Goal: Use online tool/utility: Utilize a website feature to perform a specific function

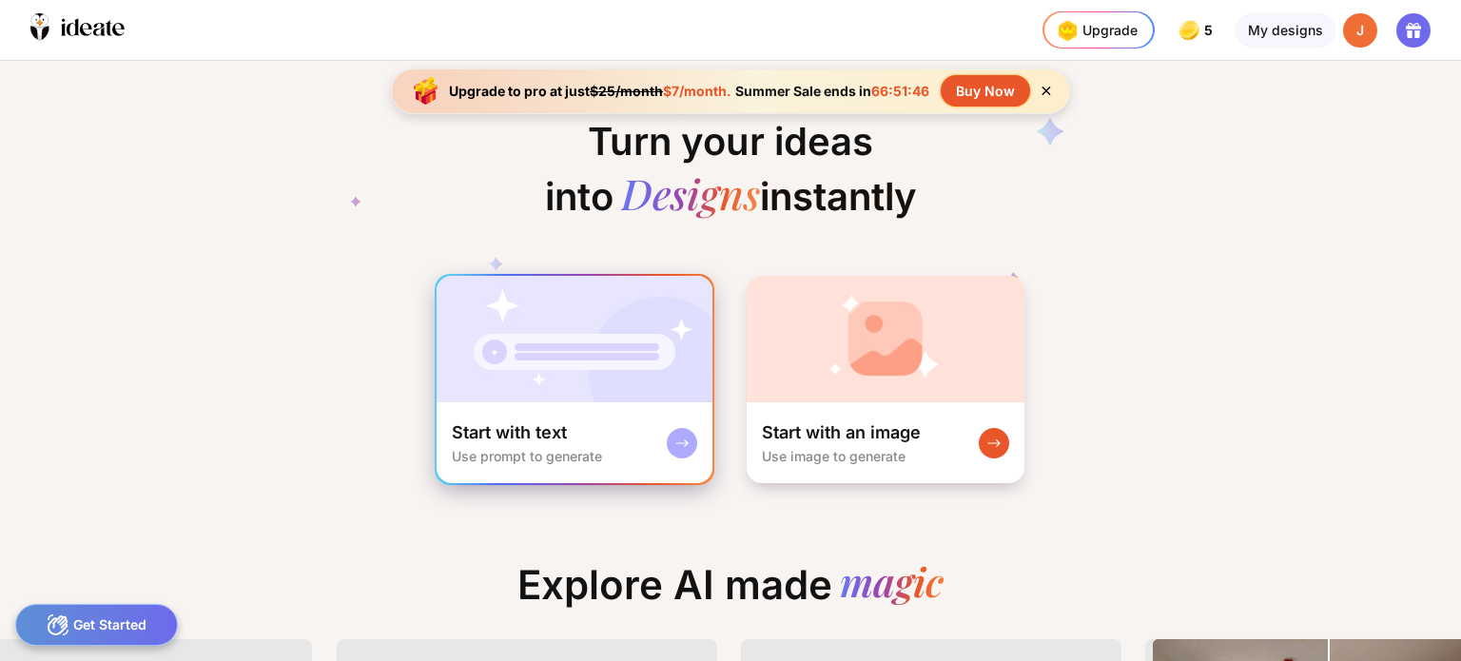
click at [681, 438] on rect at bounding box center [681, 443] width 15 height 15
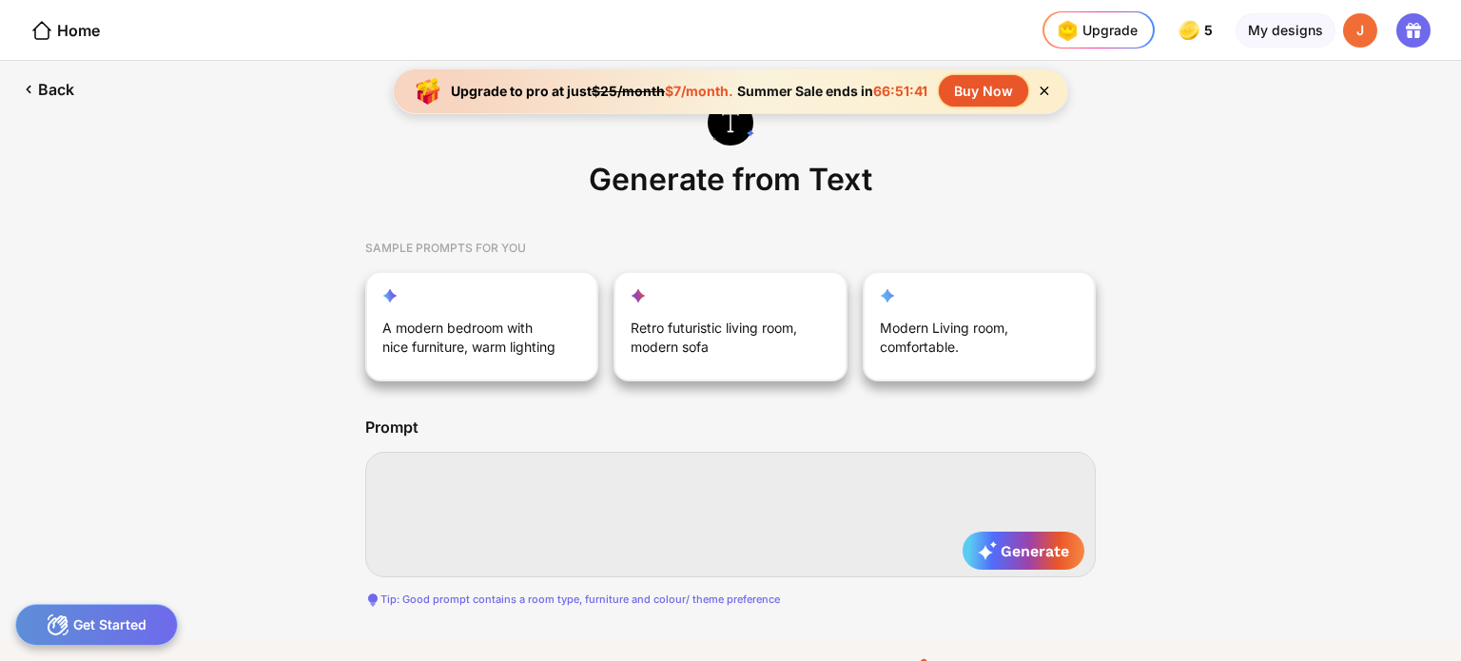
click at [637, 478] on textarea at bounding box center [730, 515] width 730 height 126
type textarea "*"
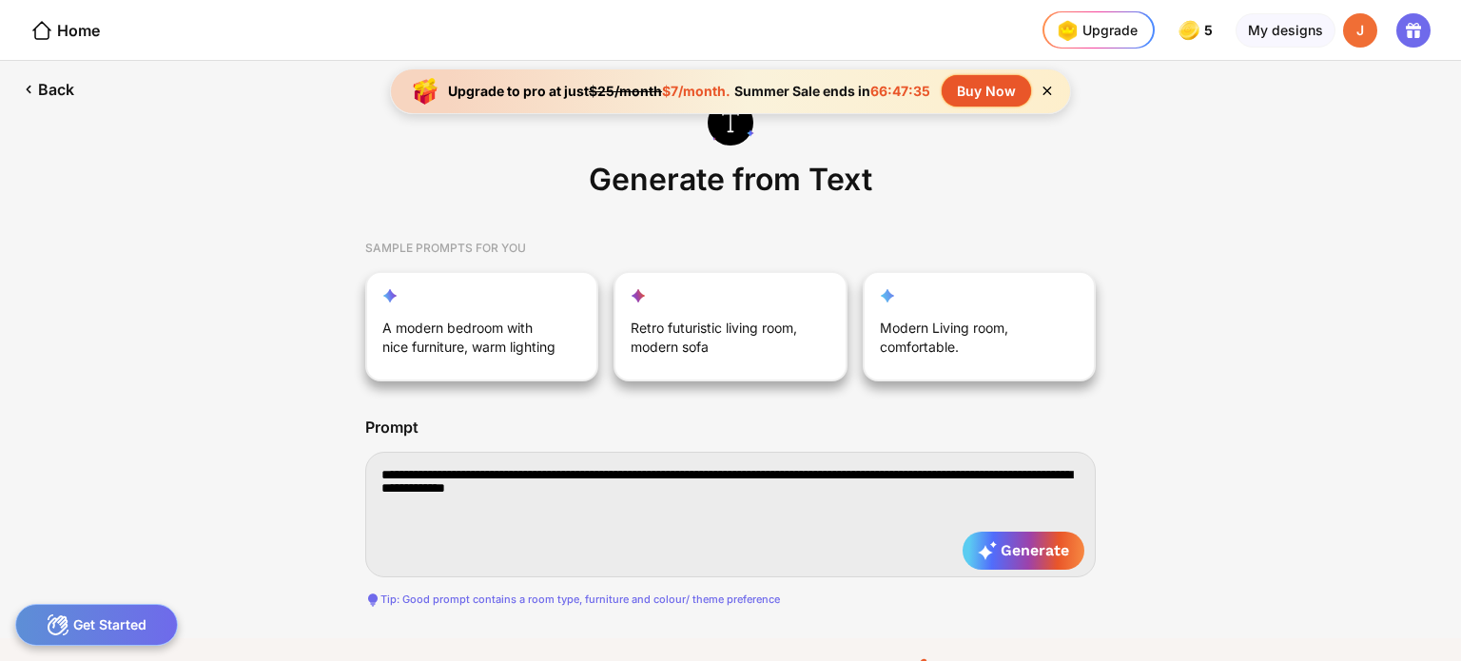
scroll to position [0, 1057]
type textarea "**********"
click at [1006, 554] on span "Generate" at bounding box center [1023, 550] width 91 height 19
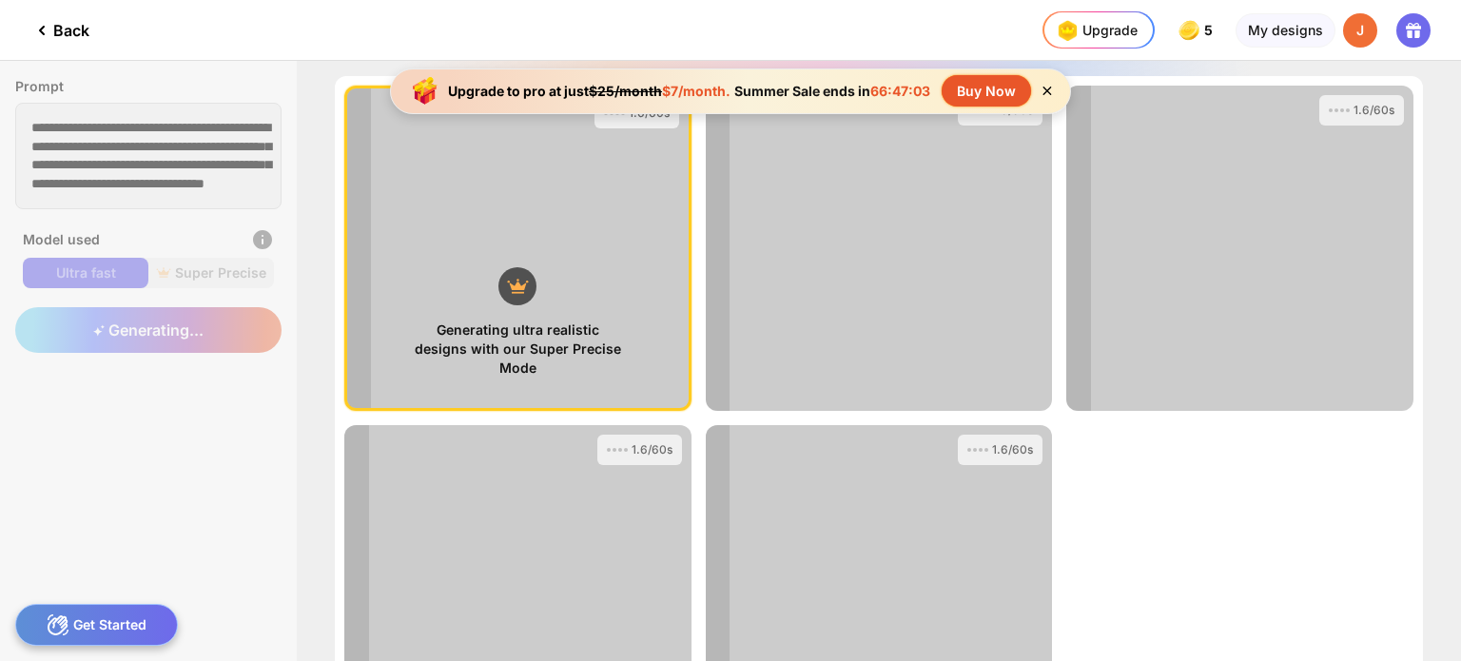
click at [1048, 90] on icon at bounding box center [1047, 91] width 9 height 9
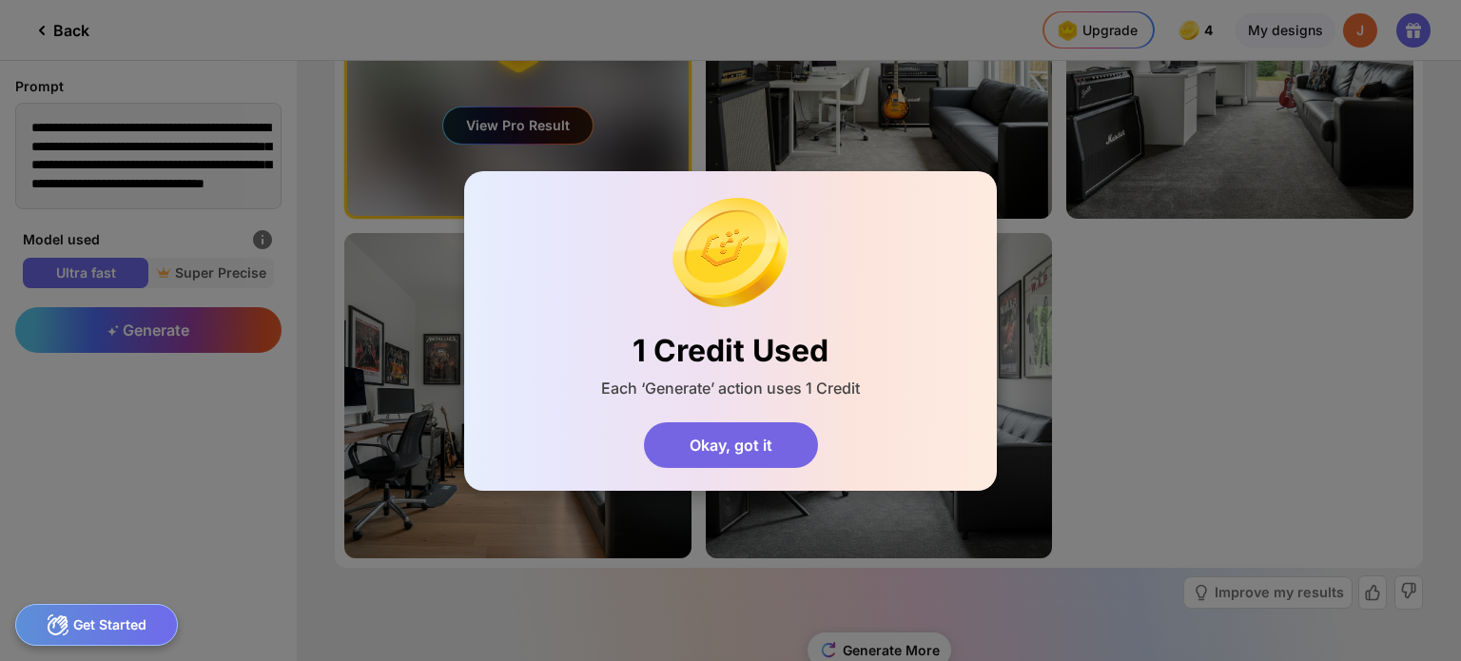
click at [740, 447] on div "Okay, got it" at bounding box center [731, 445] width 174 height 46
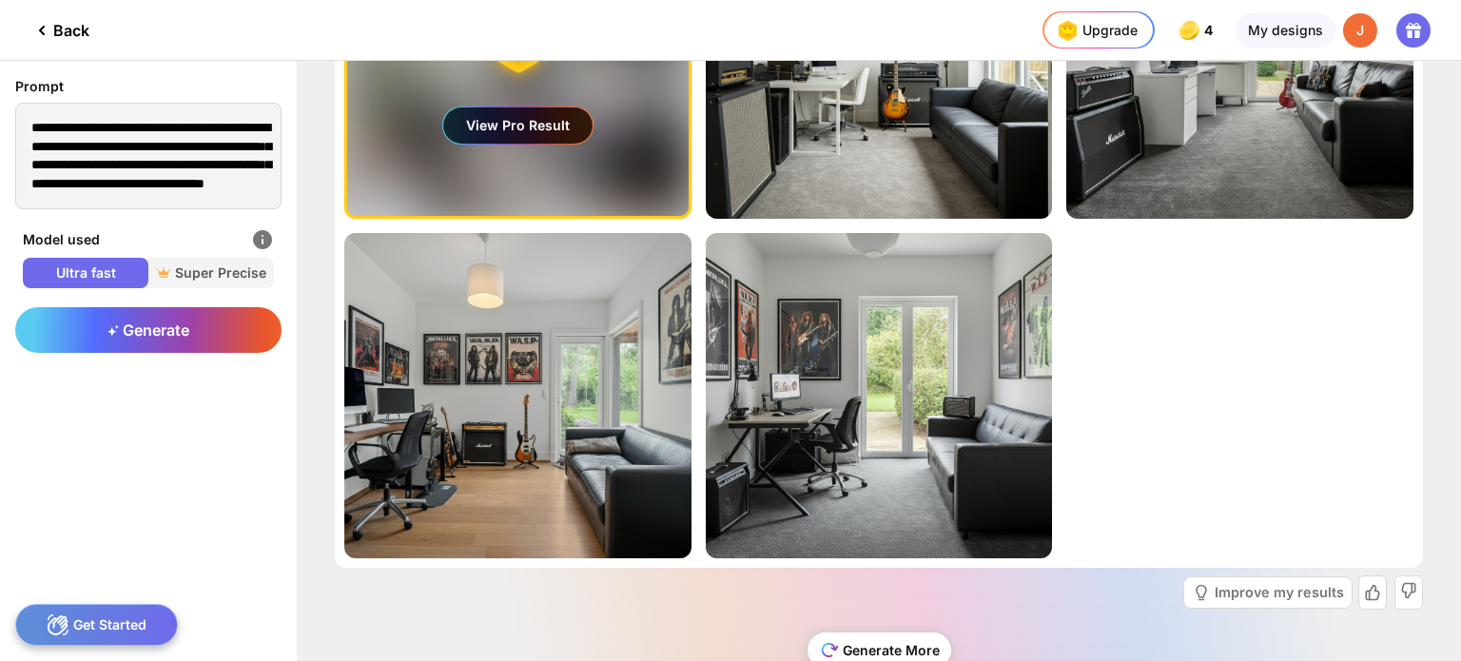
click at [852, 647] on div "Generate More" at bounding box center [879, 649] width 144 height 35
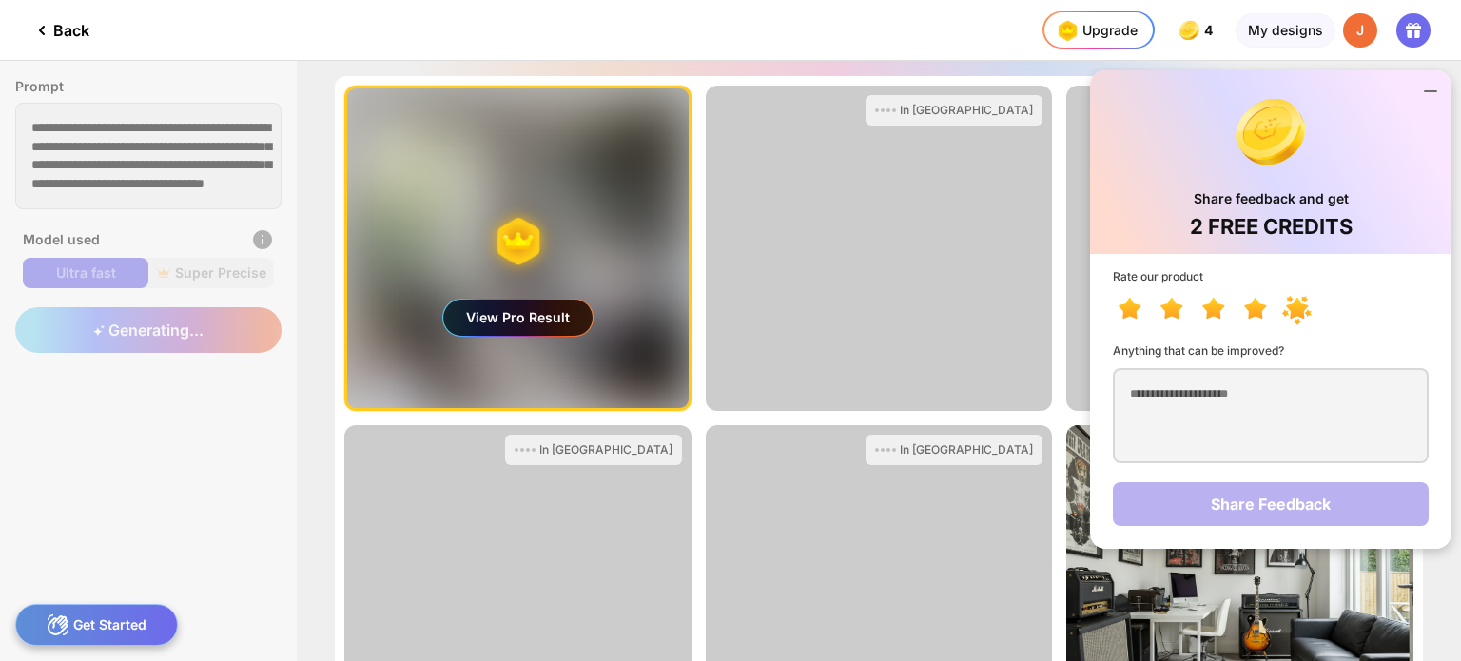
click at [1298, 316] on icon at bounding box center [1297, 308] width 22 height 21
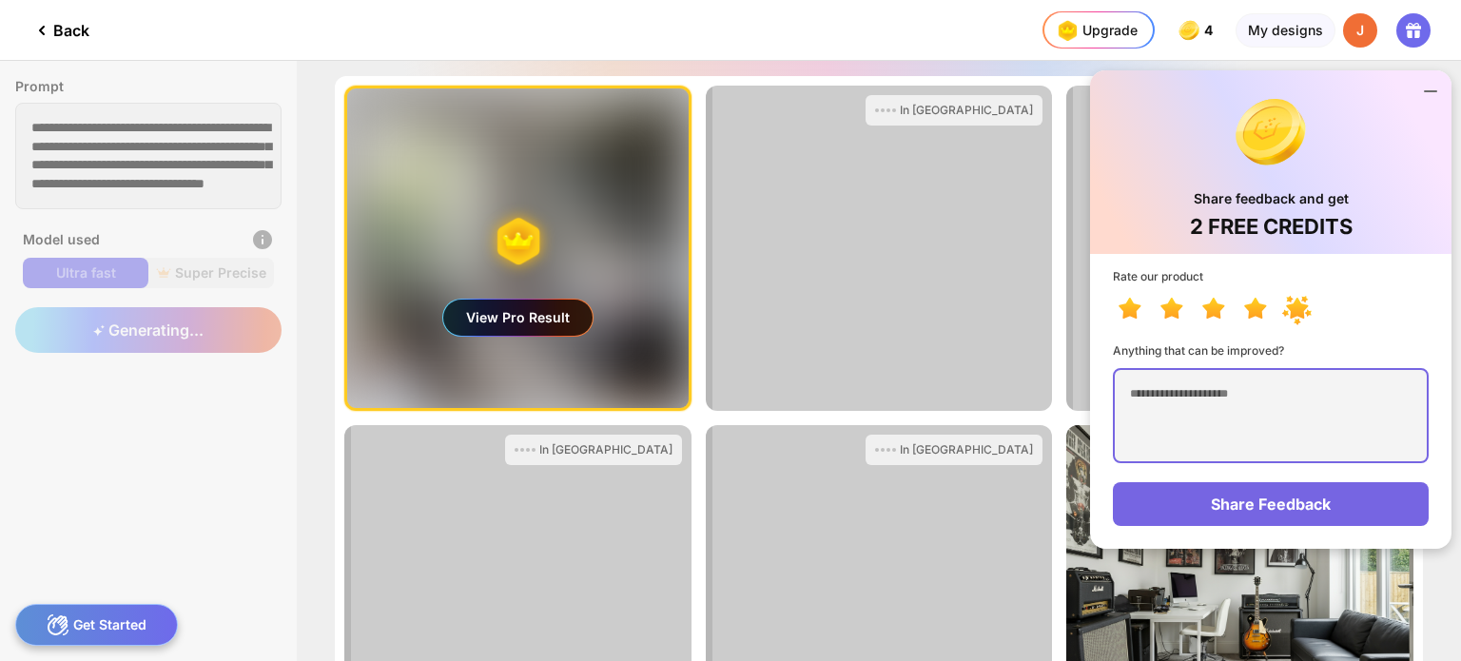
click at [1269, 432] on textarea at bounding box center [1271, 415] width 316 height 95
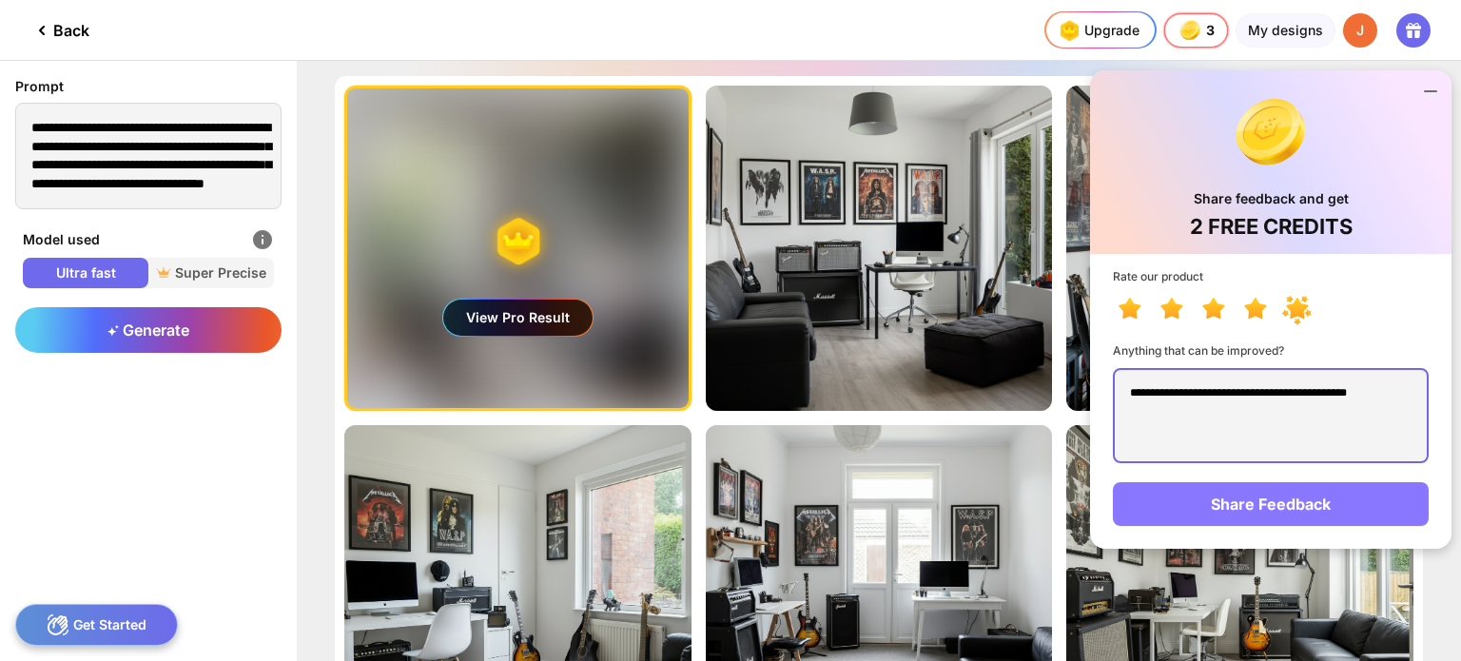
type textarea "**********"
click at [1280, 498] on div "Share Feedback" at bounding box center [1271, 504] width 316 height 44
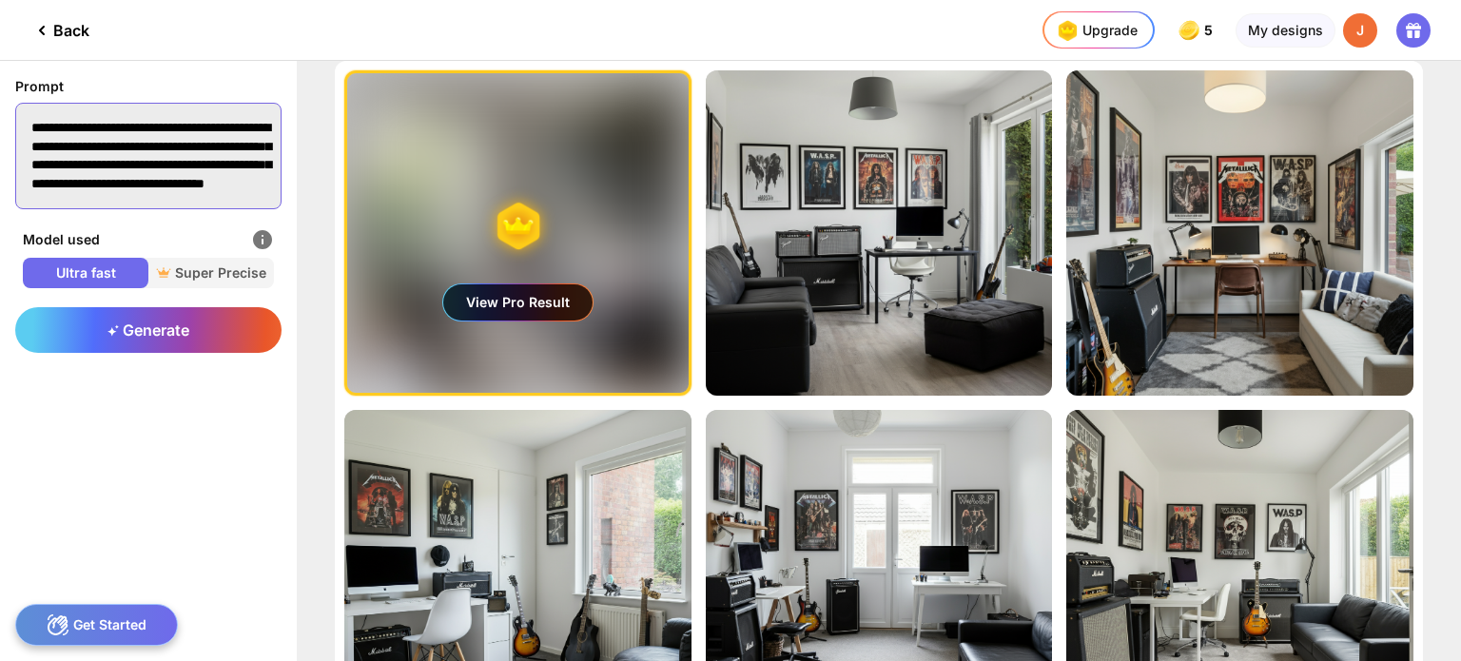
scroll to position [56, 0]
click at [115, 179] on textarea "**********" at bounding box center [148, 156] width 266 height 107
click at [114, 166] on textarea "**********" at bounding box center [148, 156] width 266 height 107
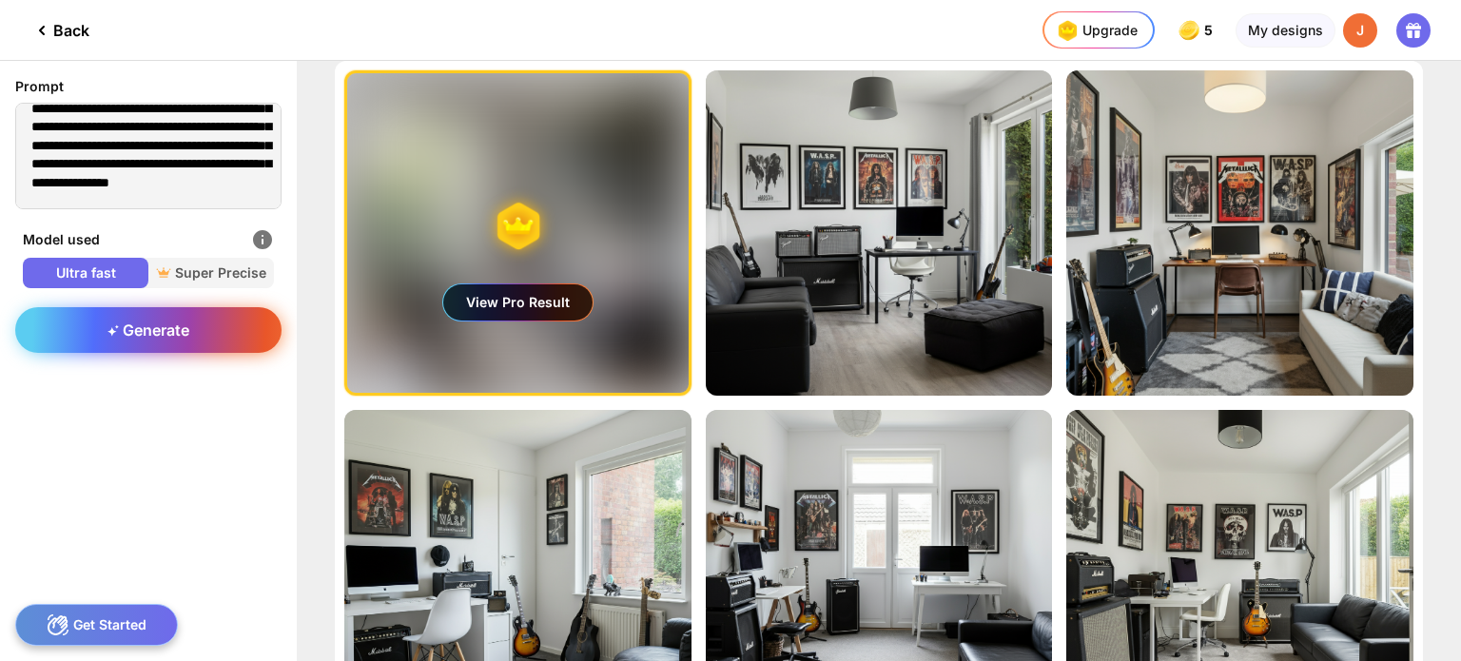
click at [89, 319] on div "Generate" at bounding box center [148, 330] width 266 height 46
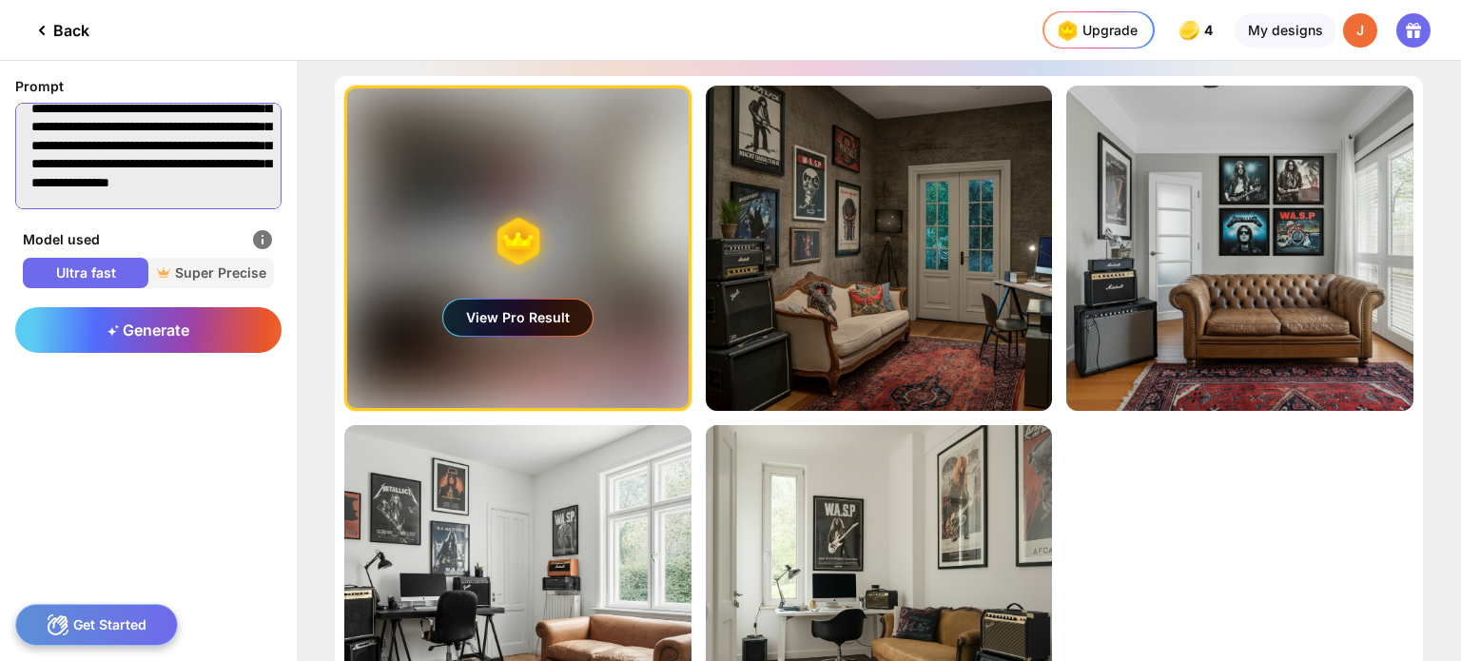
click at [170, 201] on textarea "**********" at bounding box center [148, 156] width 266 height 107
click at [167, 189] on textarea "**********" at bounding box center [148, 156] width 266 height 107
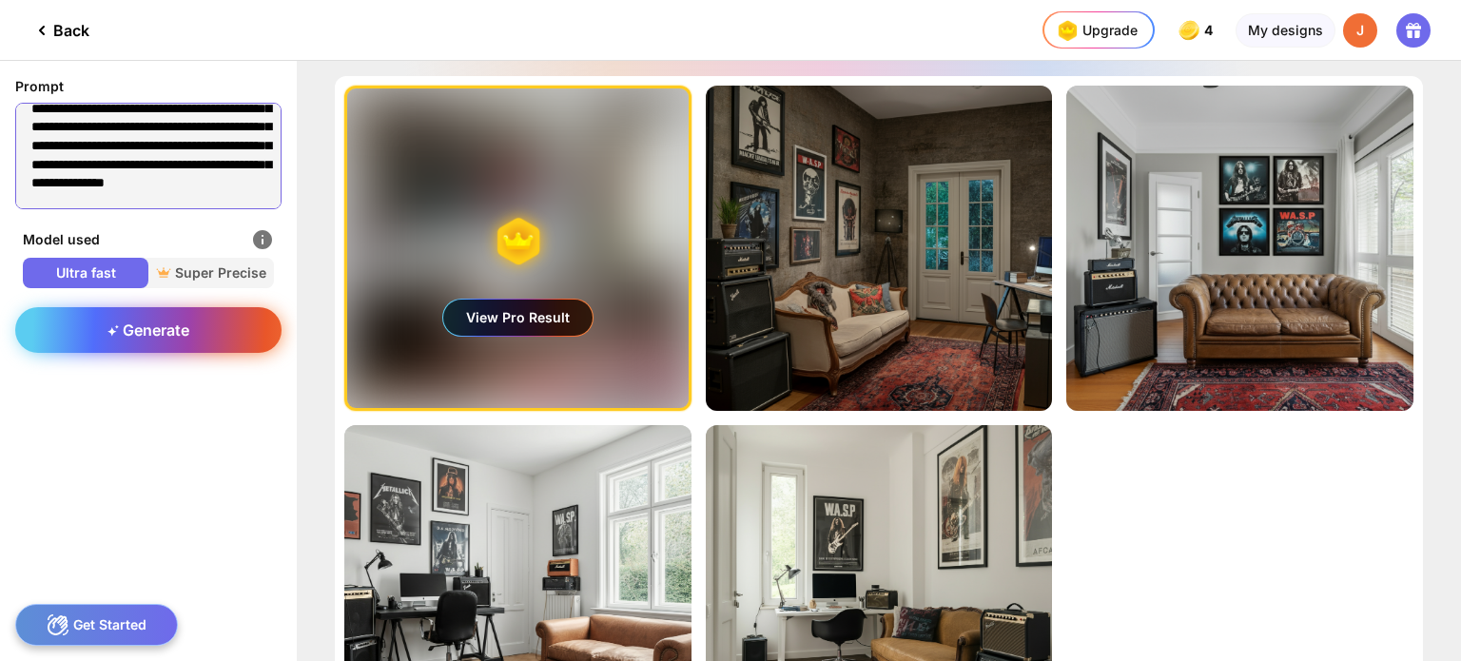
type textarea "**********"
click at [81, 341] on div "Generate" at bounding box center [148, 330] width 266 height 46
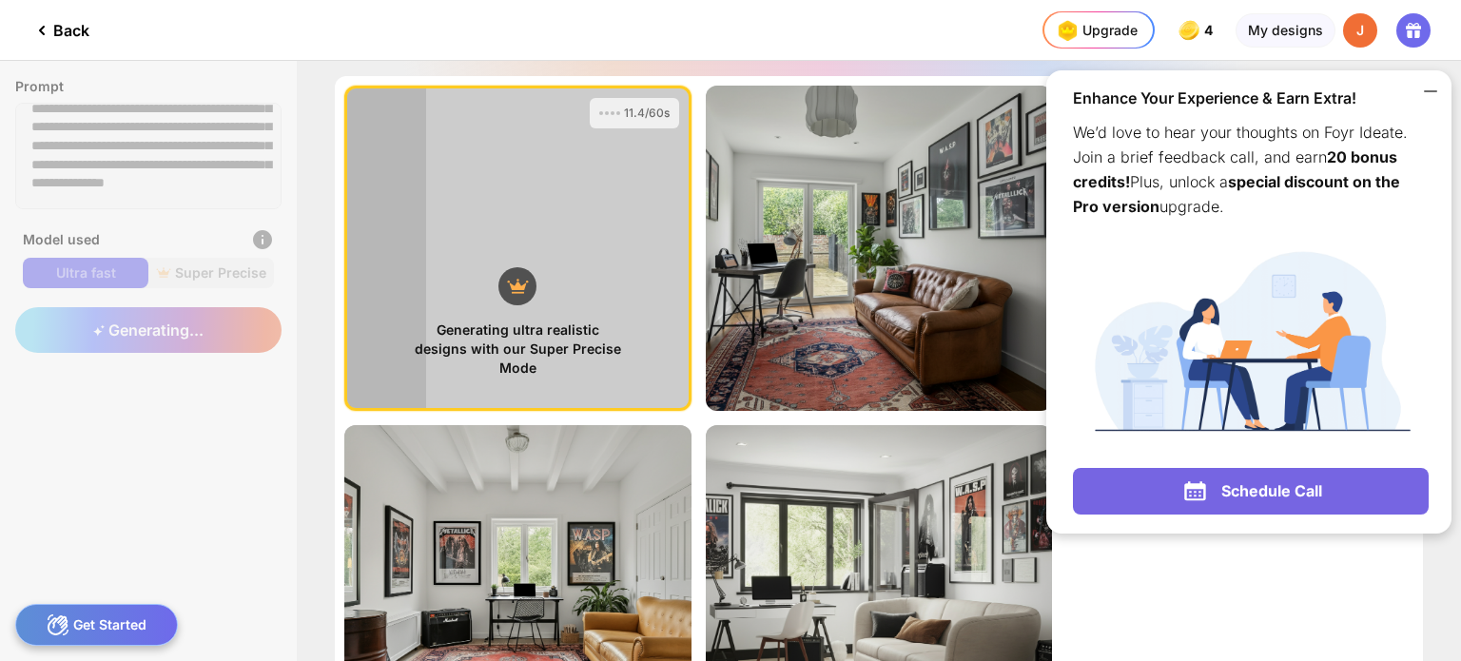
click at [1430, 92] on icon at bounding box center [1430, 91] width 23 height 23
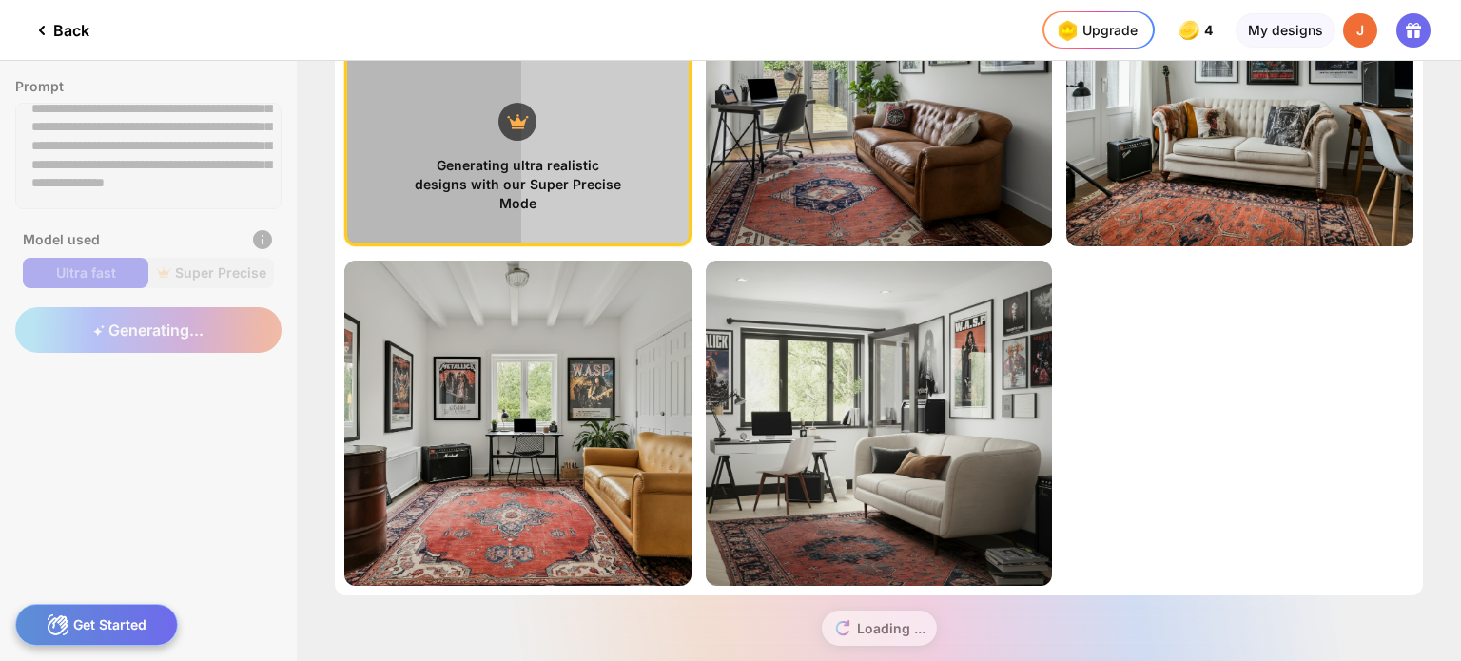
scroll to position [192, 0]
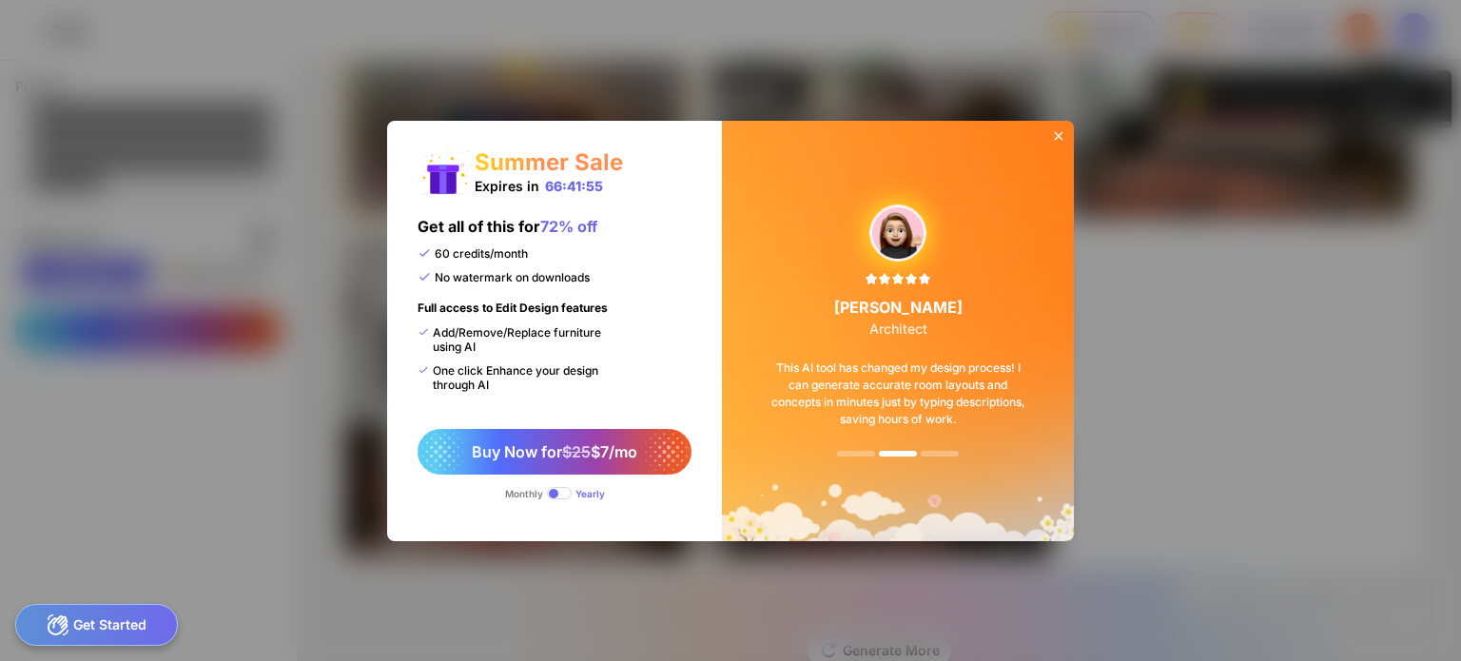
click at [1057, 135] on icon at bounding box center [1059, 135] width 9 height 9
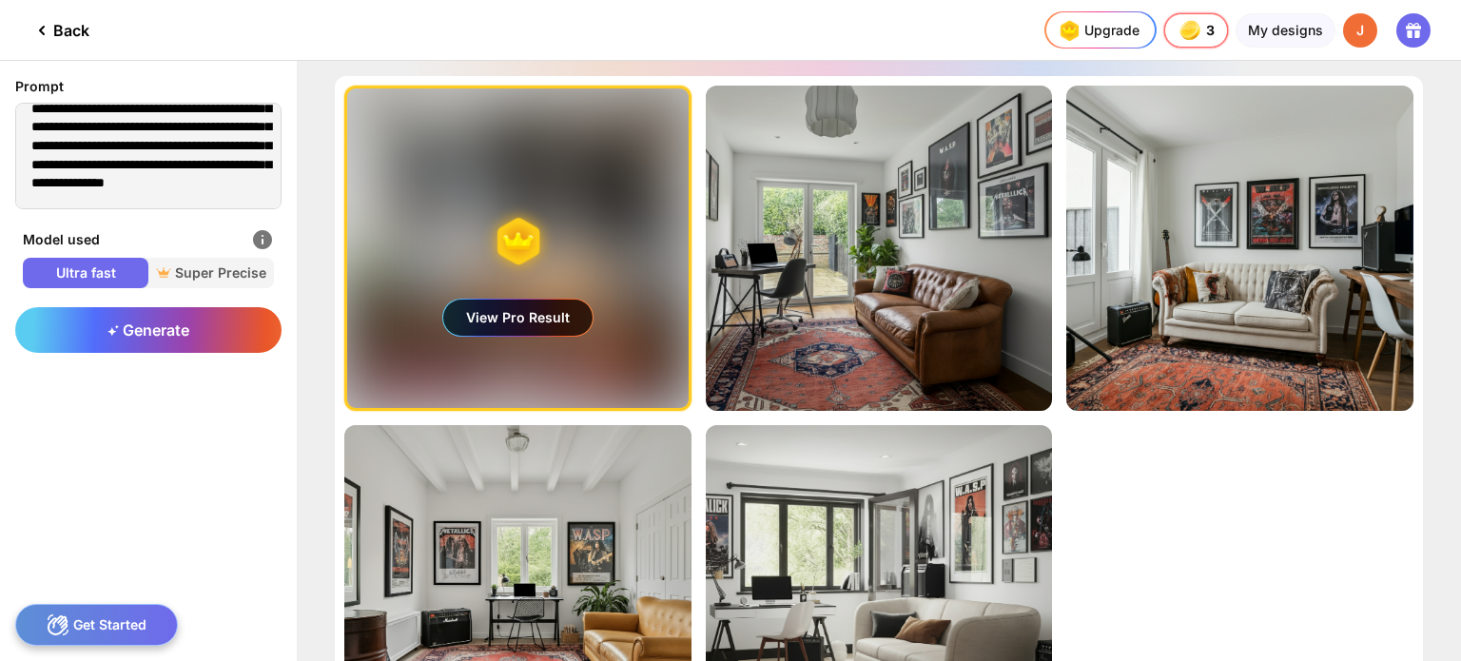
scroll to position [34, 0]
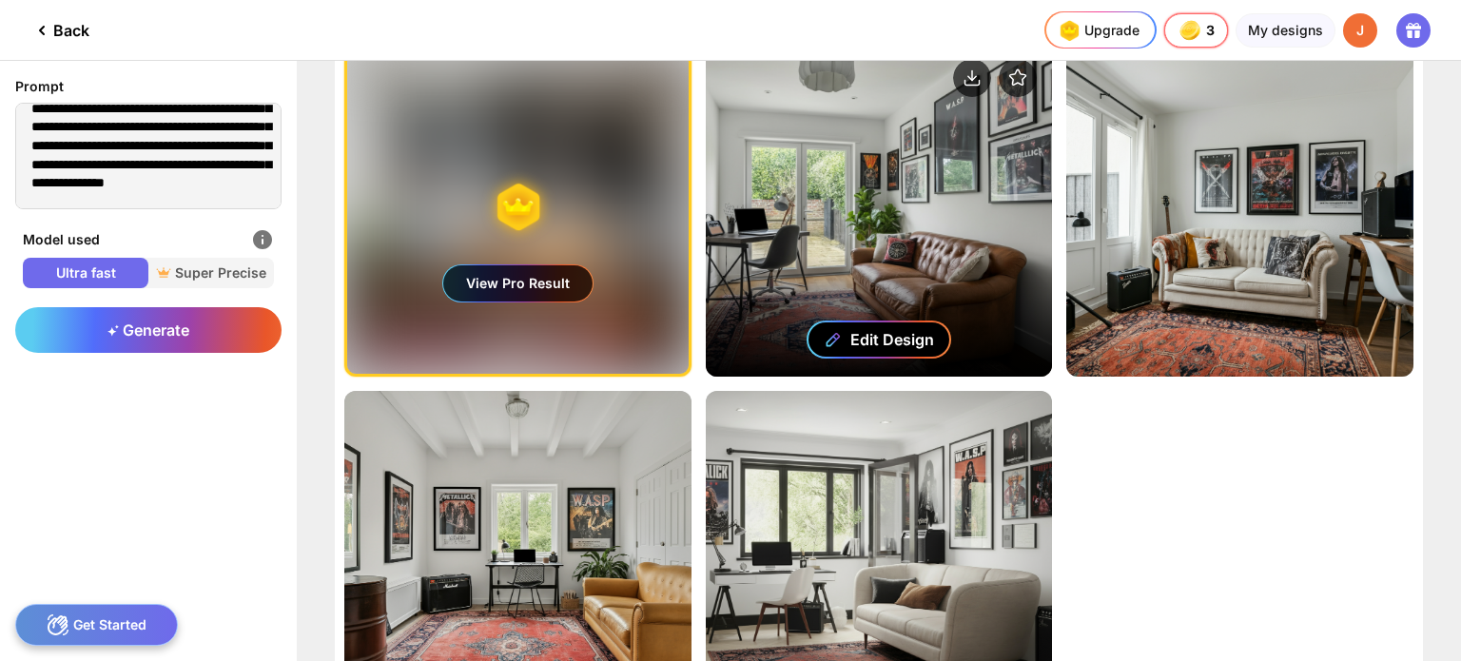
click at [869, 339] on div "Edit Design" at bounding box center [892, 339] width 84 height 19
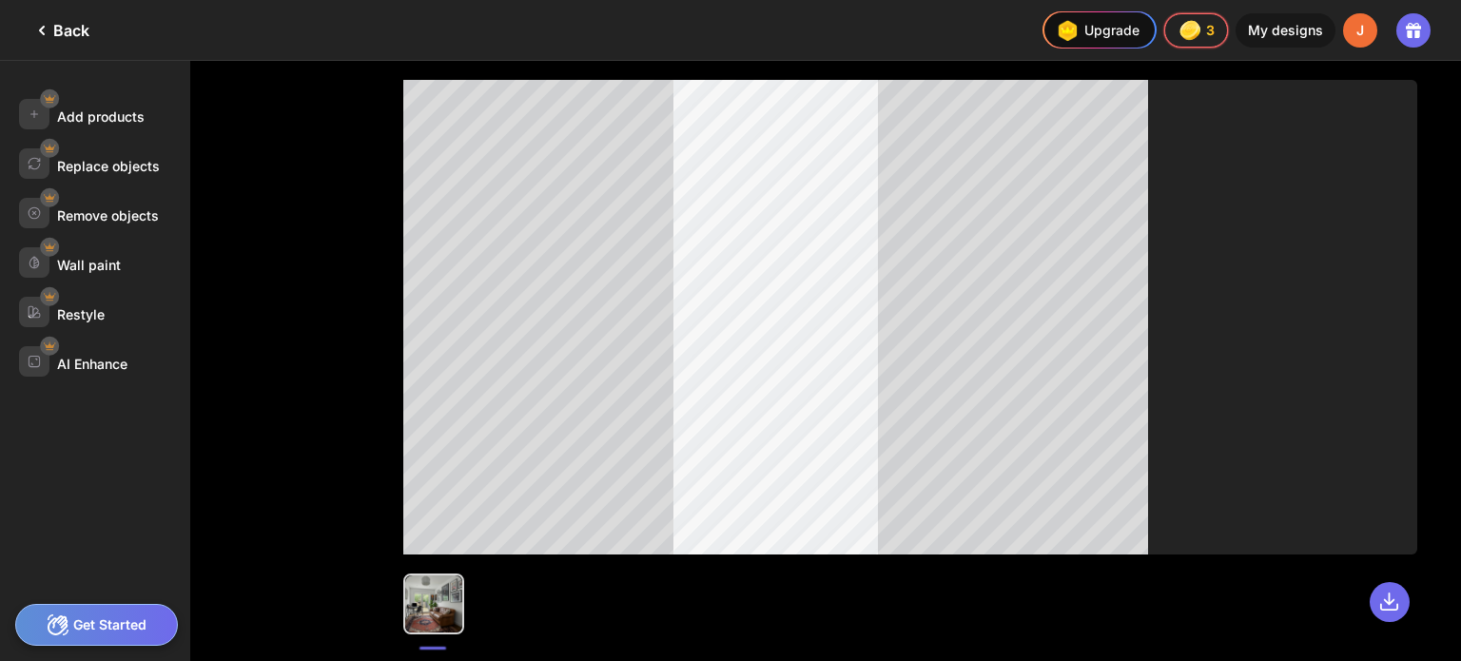
click at [59, 29] on div "Back" at bounding box center [59, 30] width 59 height 23
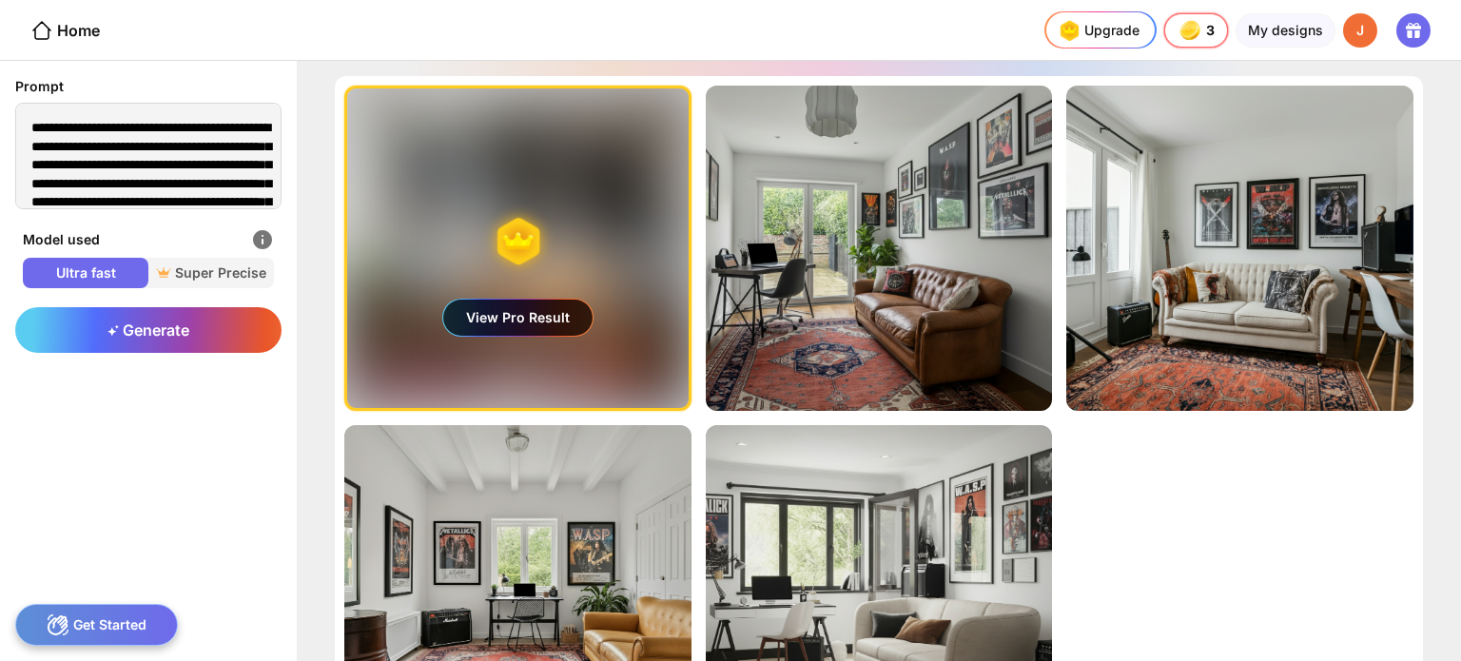
scroll to position [192, 0]
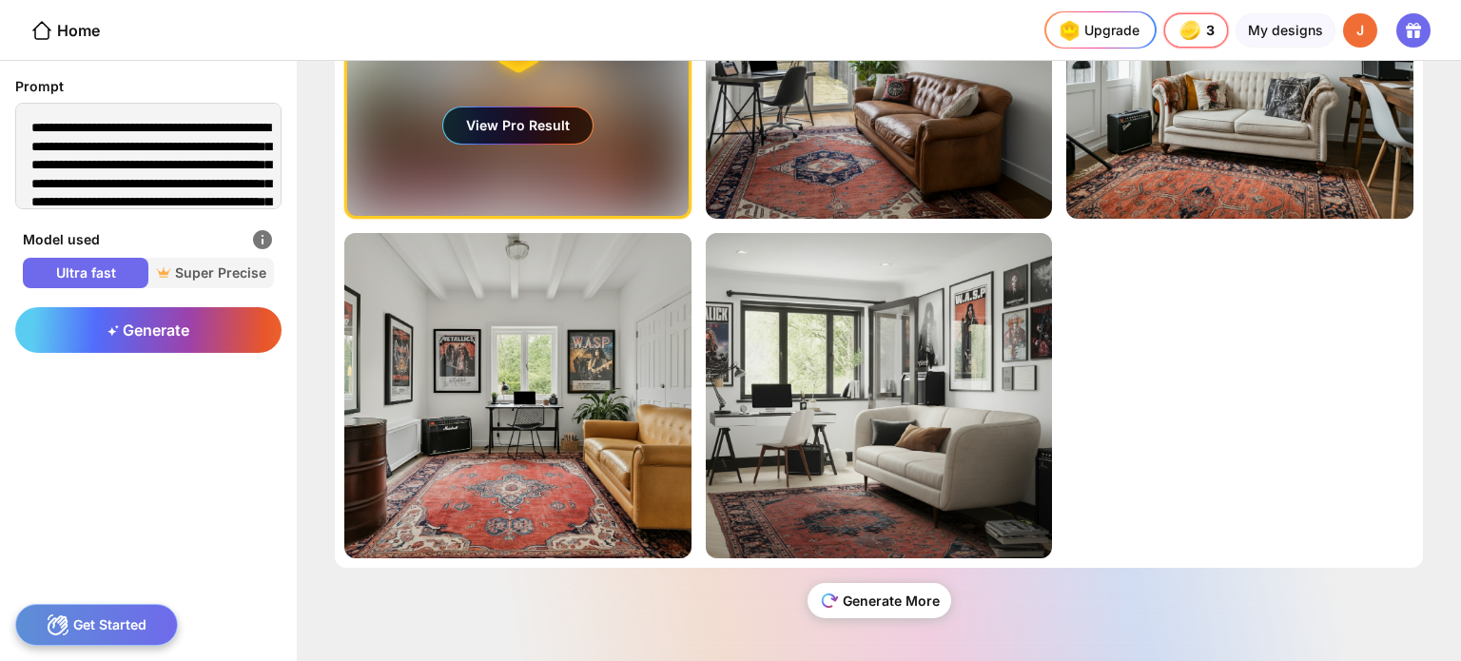
click at [889, 600] on div "Generate More" at bounding box center [879, 600] width 144 height 35
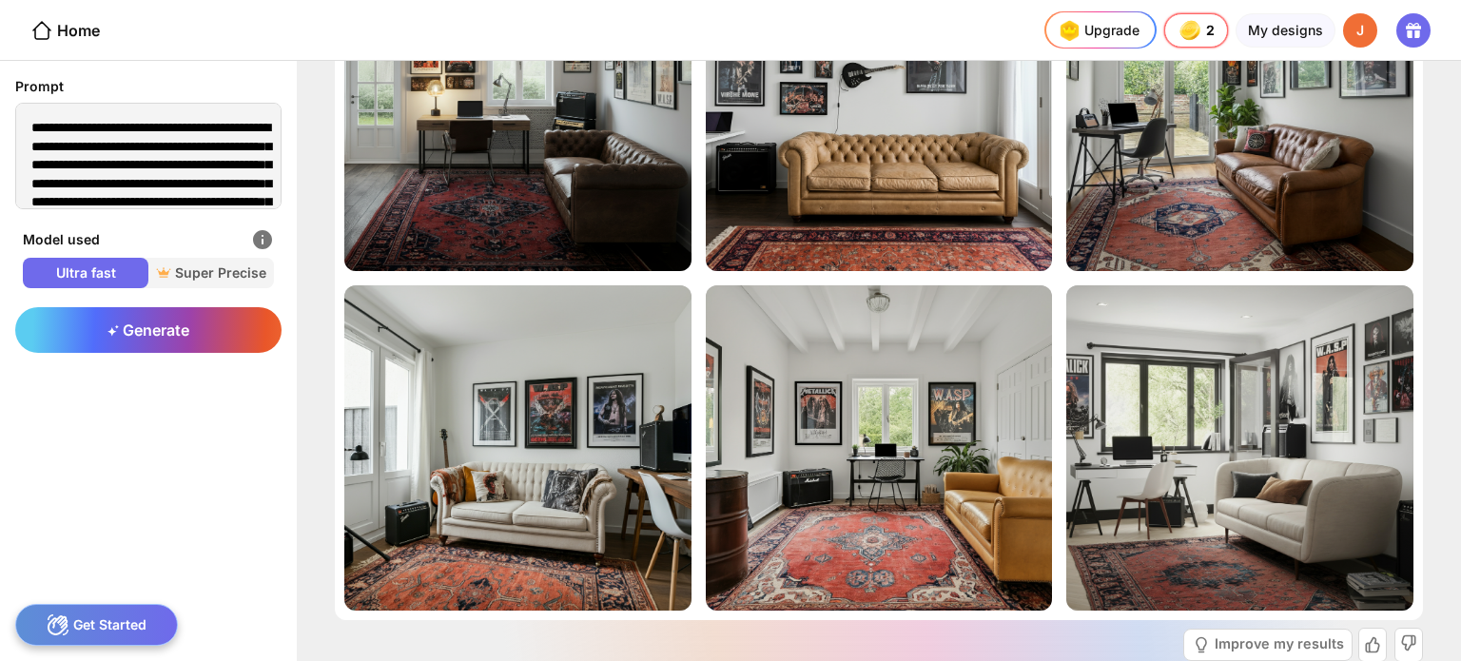
scroll to position [220, 0]
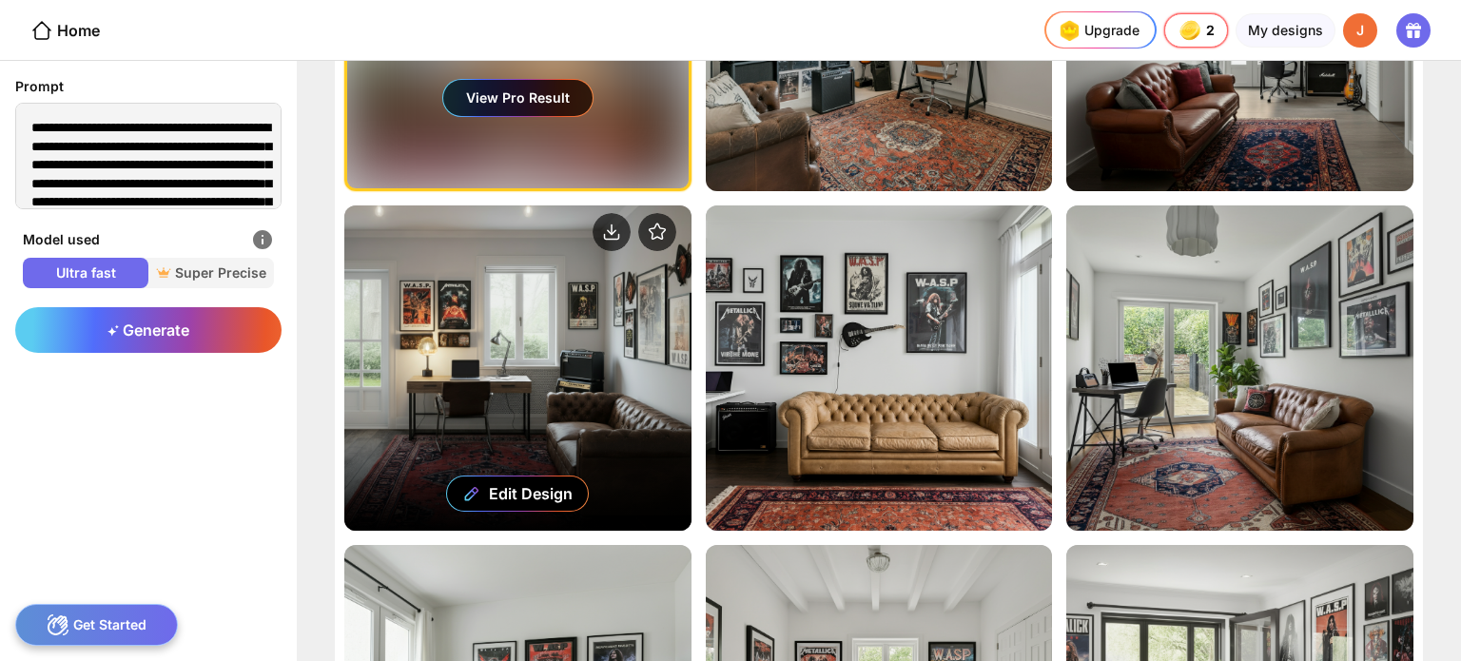
click at [467, 323] on div "Edit Design" at bounding box center [517, 367] width 347 height 325
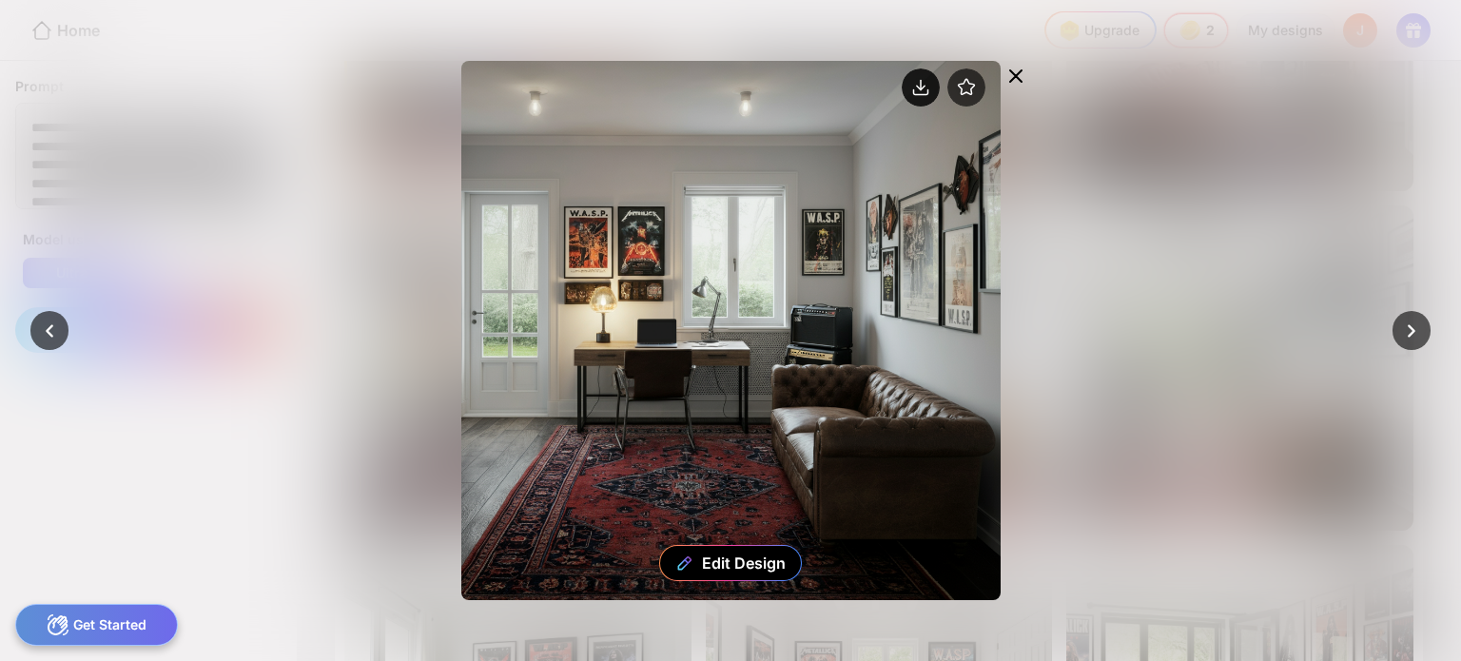
click at [913, 87] on circle at bounding box center [920, 87] width 38 height 38
click at [1013, 77] on icon at bounding box center [1015, 75] width 11 height 11
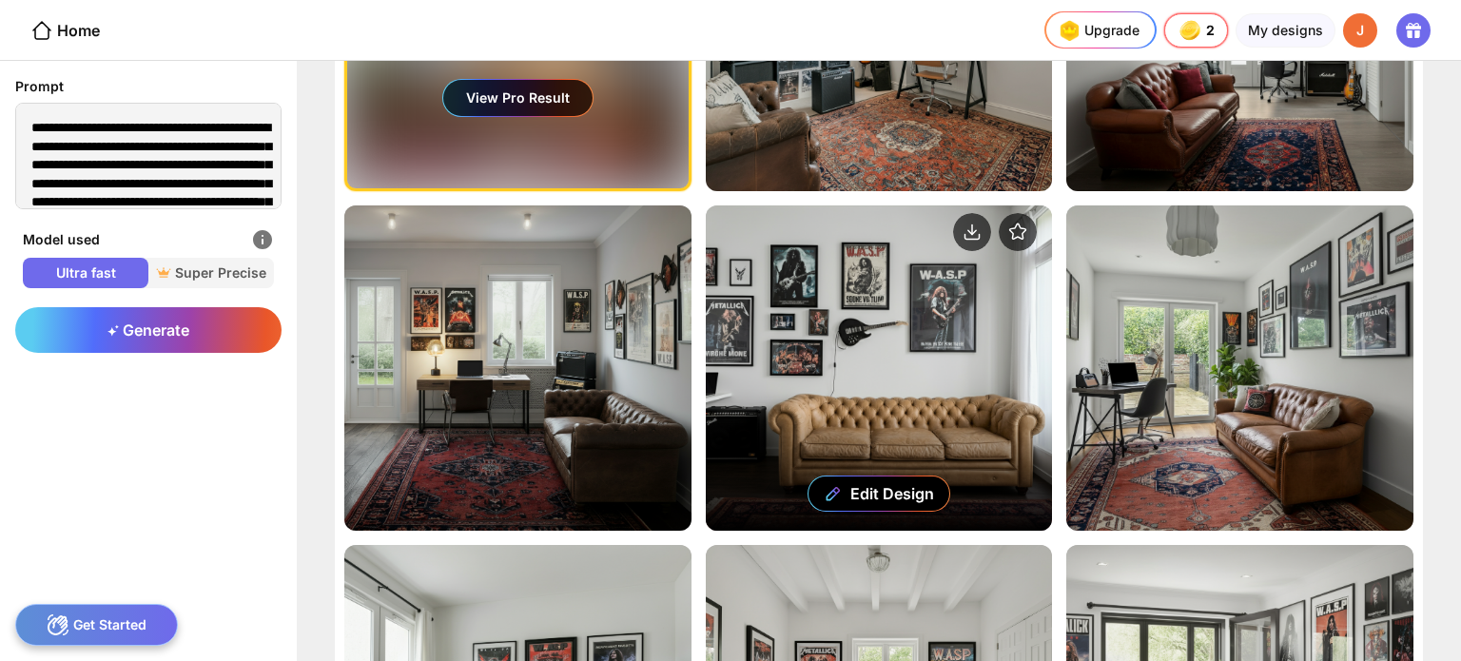
click at [903, 381] on div "Edit Design" at bounding box center [879, 367] width 347 height 325
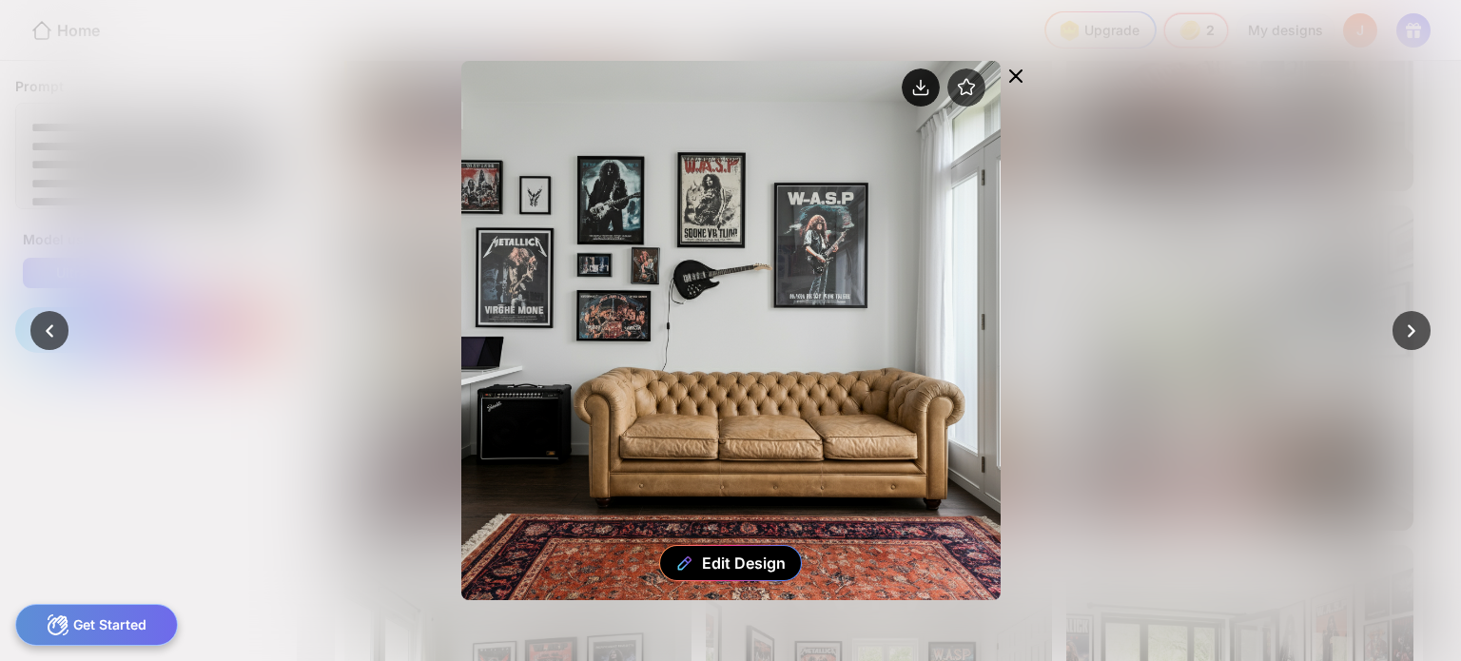
click at [921, 87] on circle at bounding box center [920, 87] width 38 height 38
click at [1014, 77] on icon at bounding box center [1015, 75] width 11 height 11
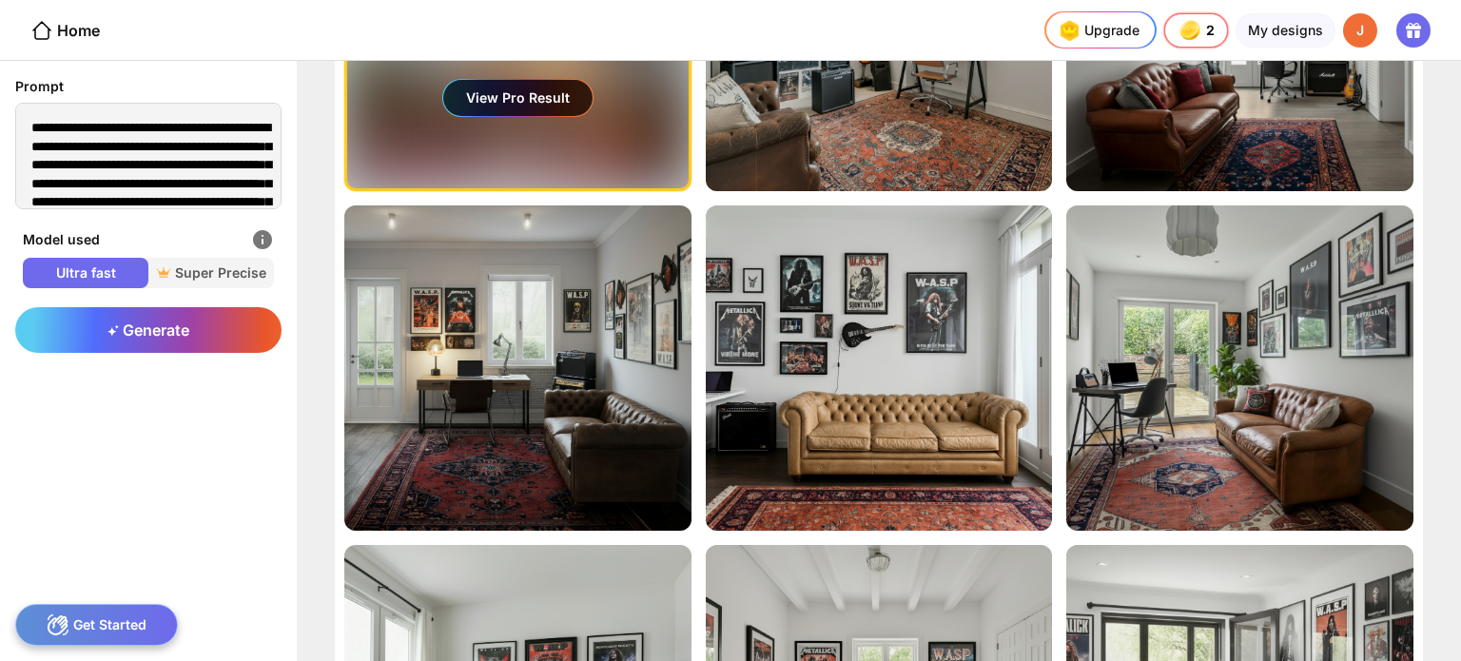
scroll to position [579, 0]
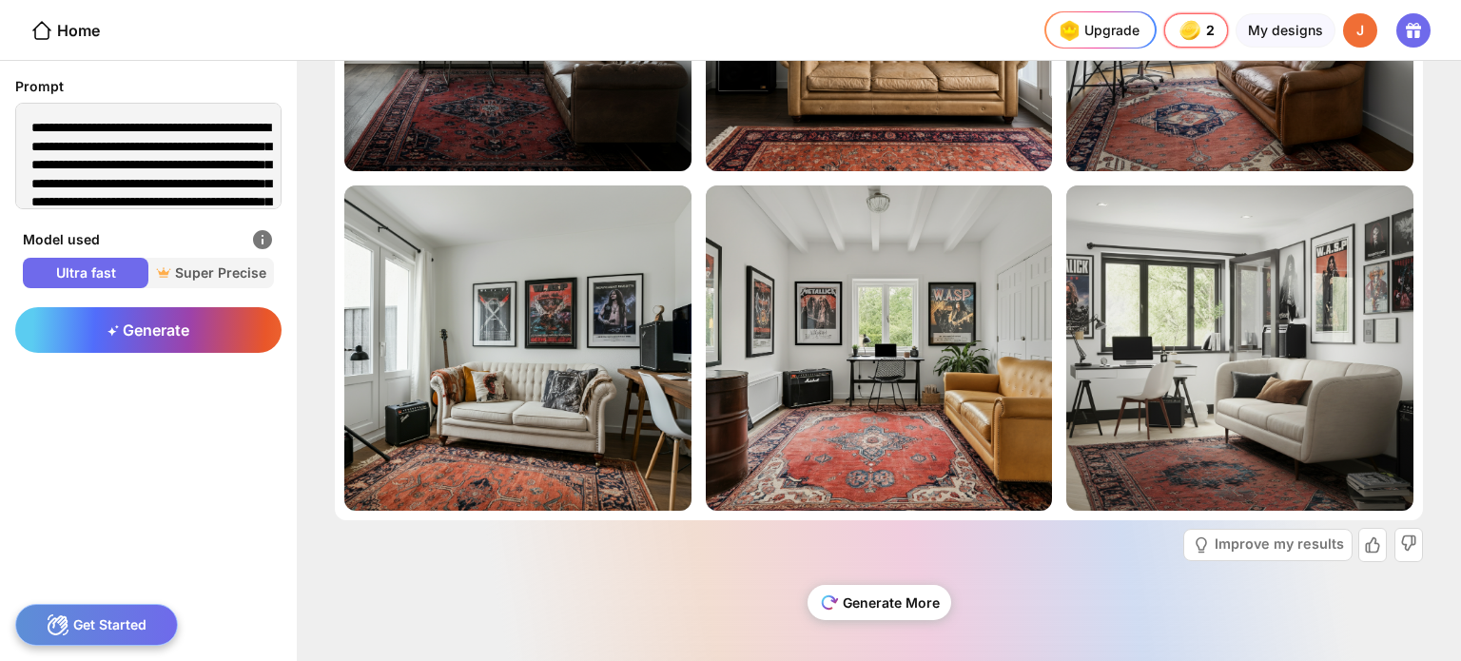
click at [861, 601] on div "Generate More" at bounding box center [879, 602] width 144 height 35
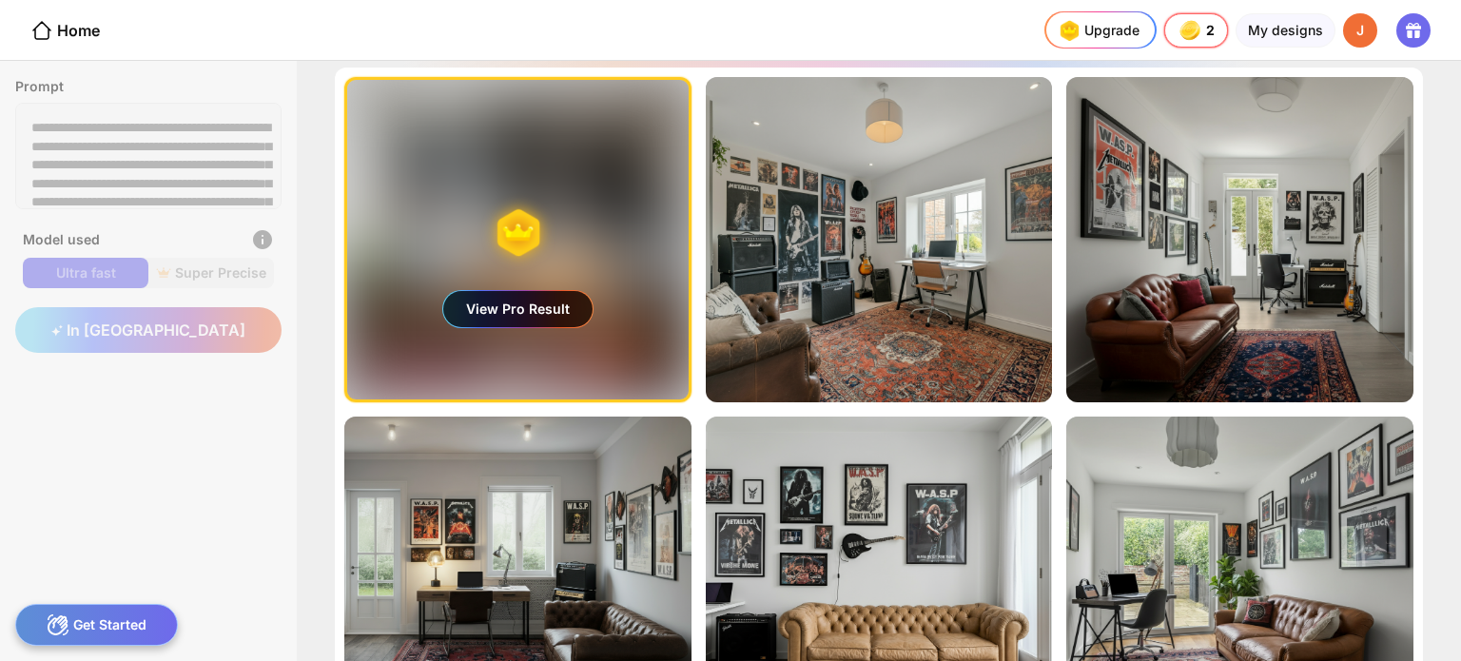
scroll to position [0, 0]
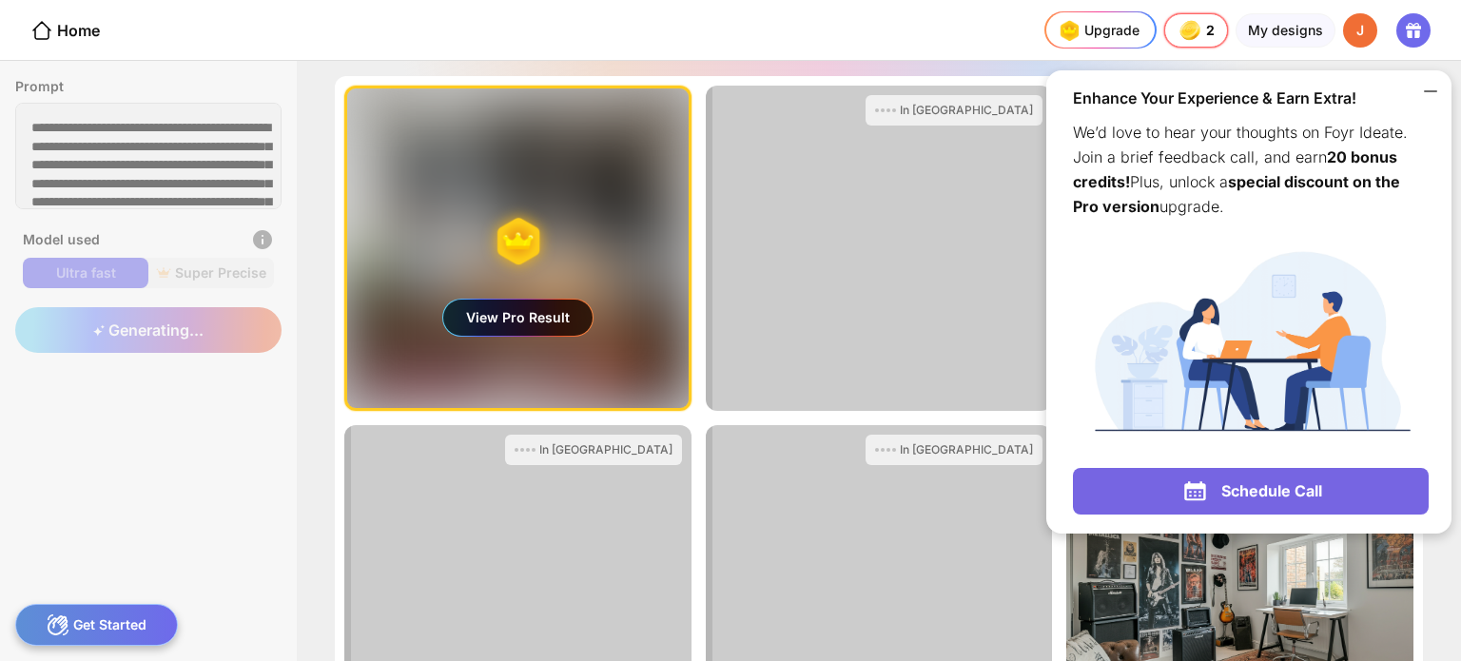
click at [1431, 87] on icon at bounding box center [1430, 91] width 23 height 23
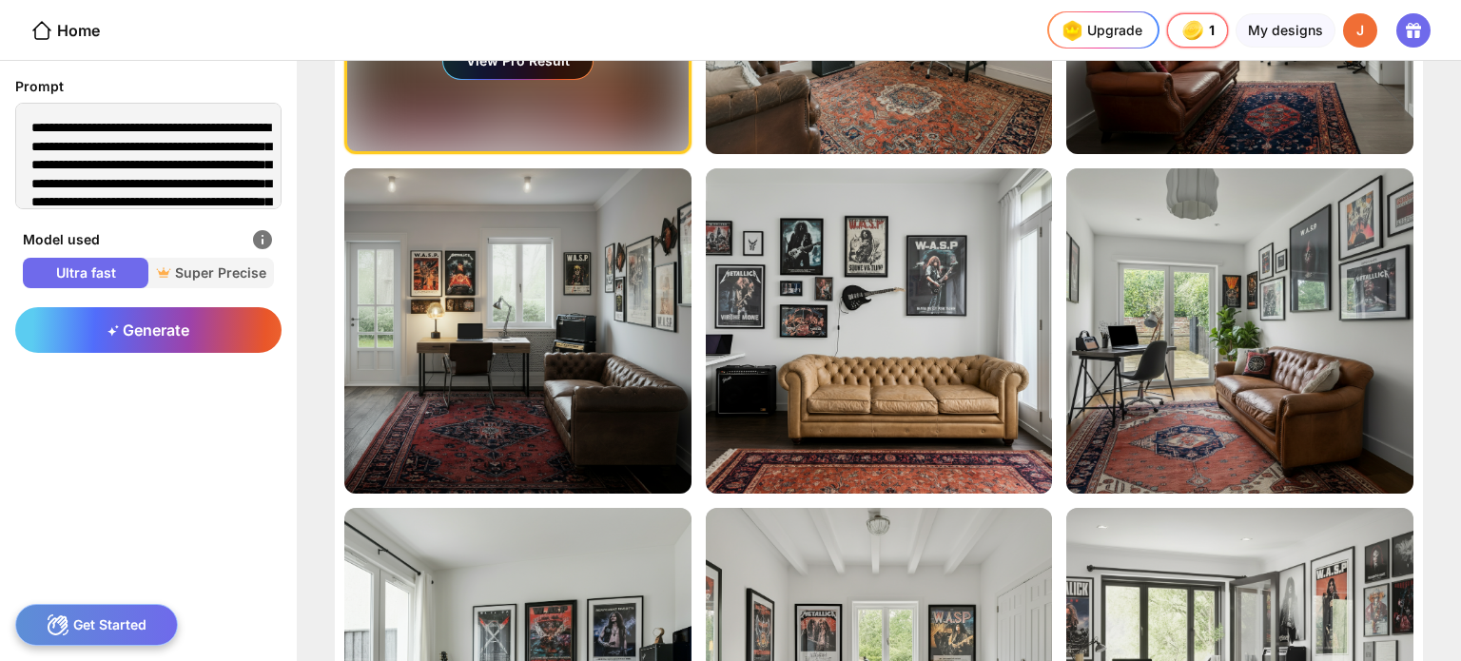
scroll to position [579, 0]
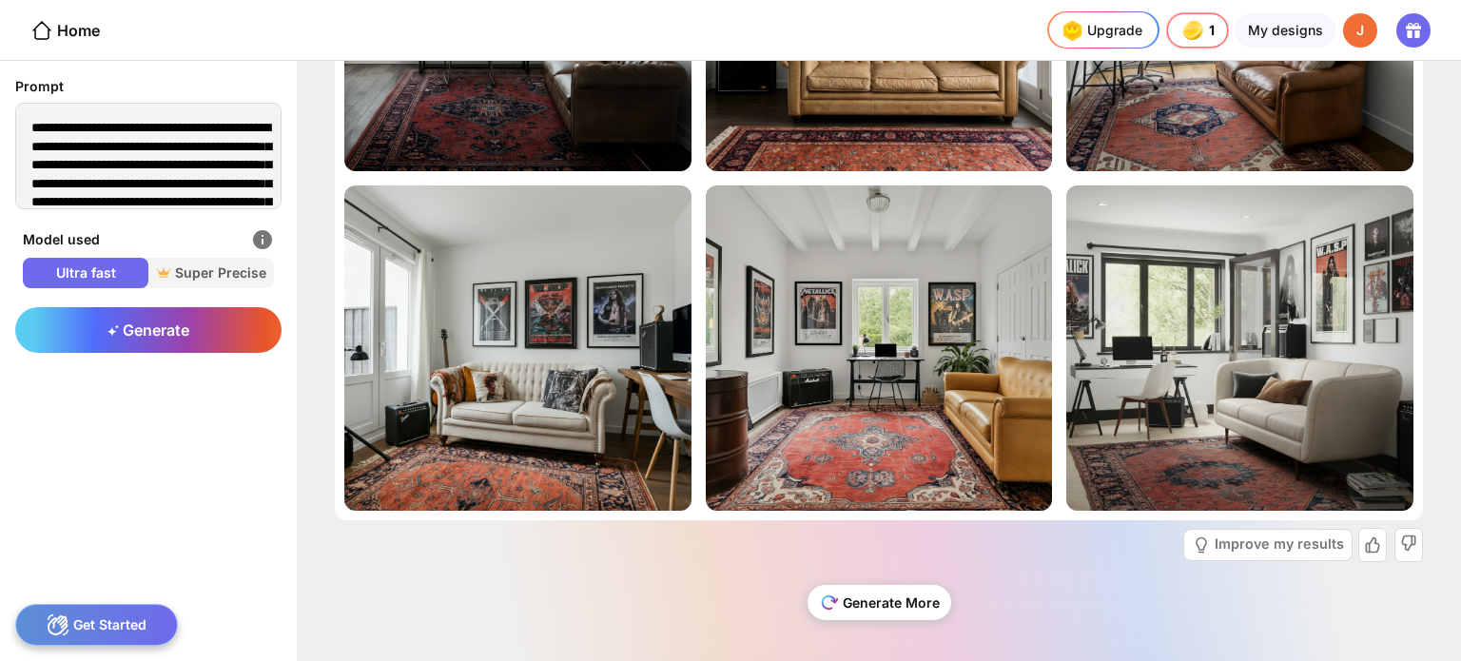
click at [882, 593] on div "Generate More" at bounding box center [879, 602] width 144 height 35
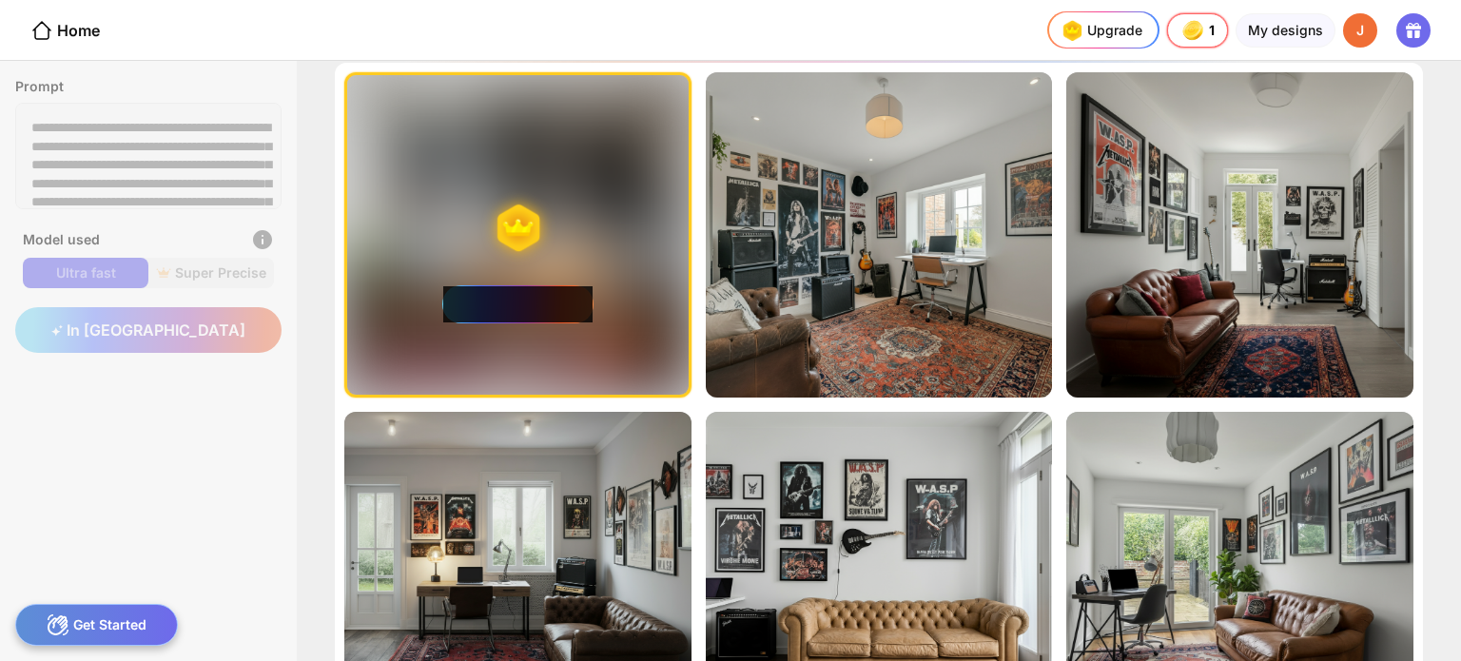
scroll to position [0, 0]
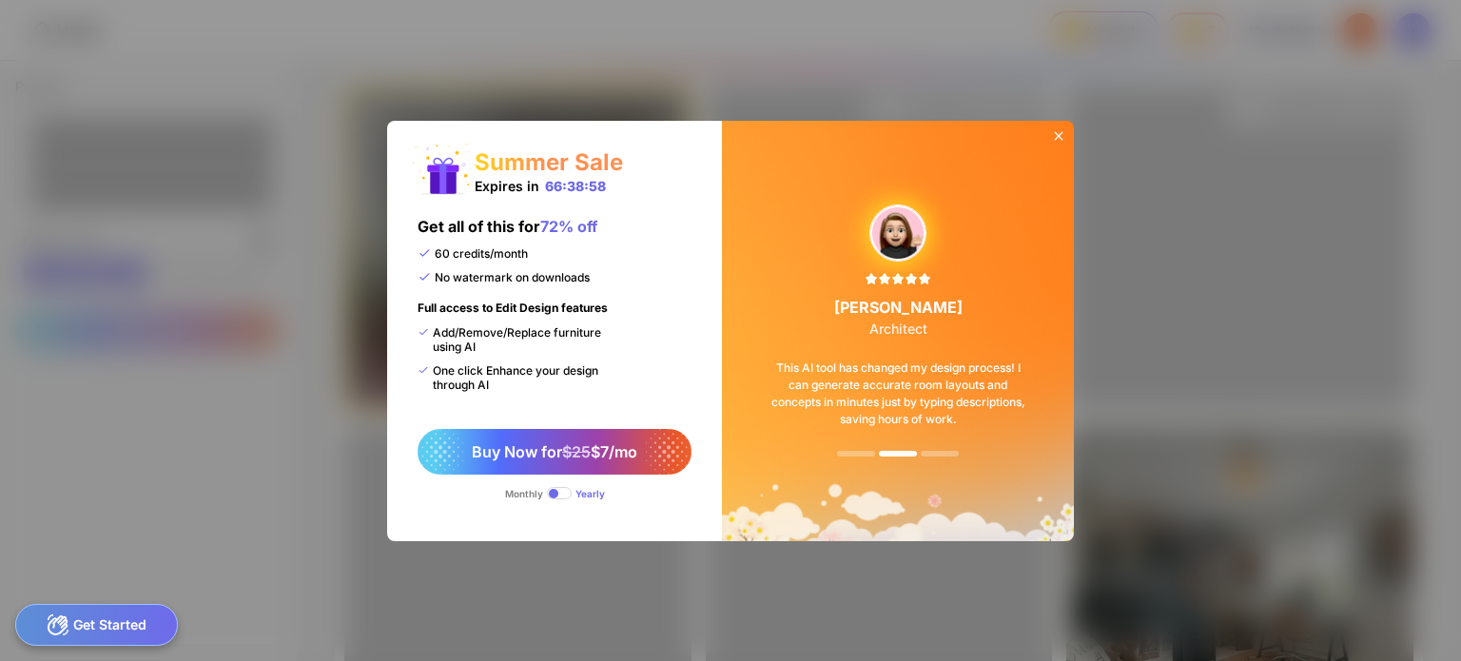
click at [1054, 128] on icon at bounding box center [1058, 135] width 15 height 15
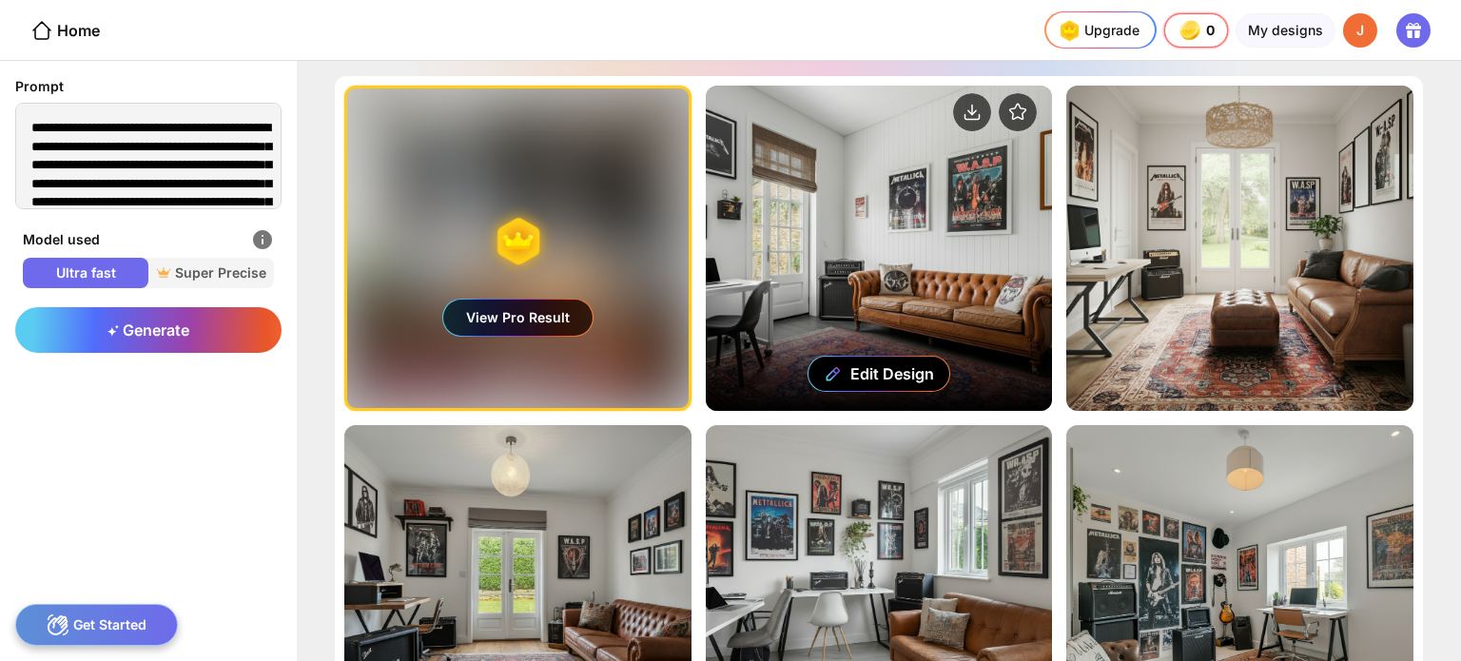
click at [776, 191] on div "Edit Design" at bounding box center [879, 248] width 347 height 325
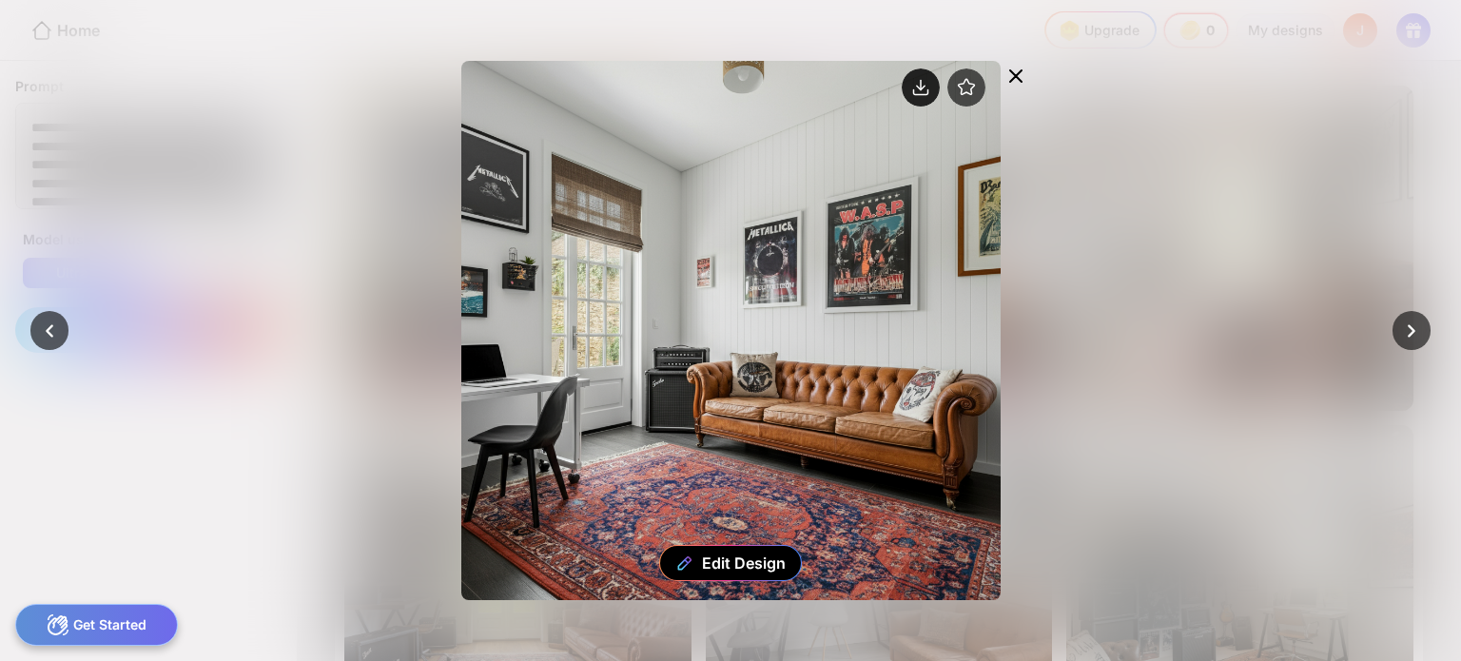
click at [916, 90] on circle at bounding box center [920, 87] width 38 height 38
click at [1017, 76] on icon at bounding box center [1015, 75] width 11 height 11
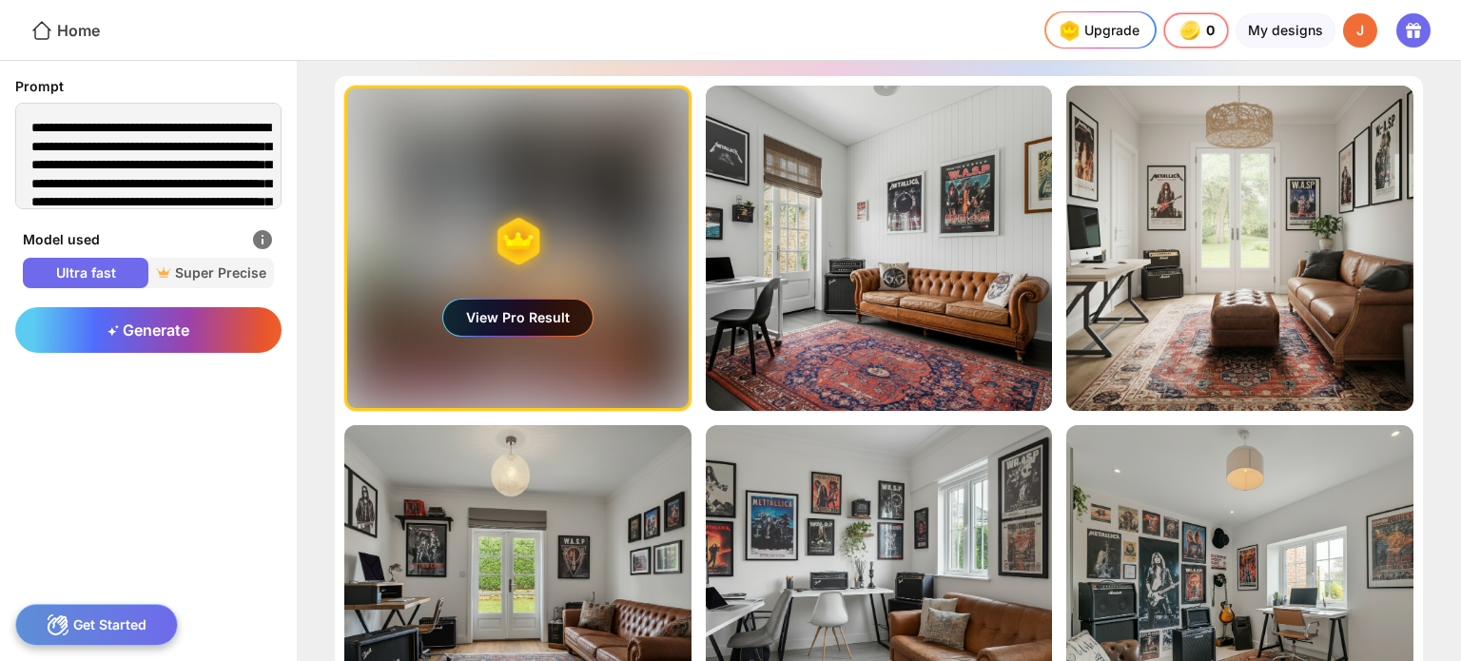
click at [69, 32] on div "Home" at bounding box center [64, 30] width 69 height 23
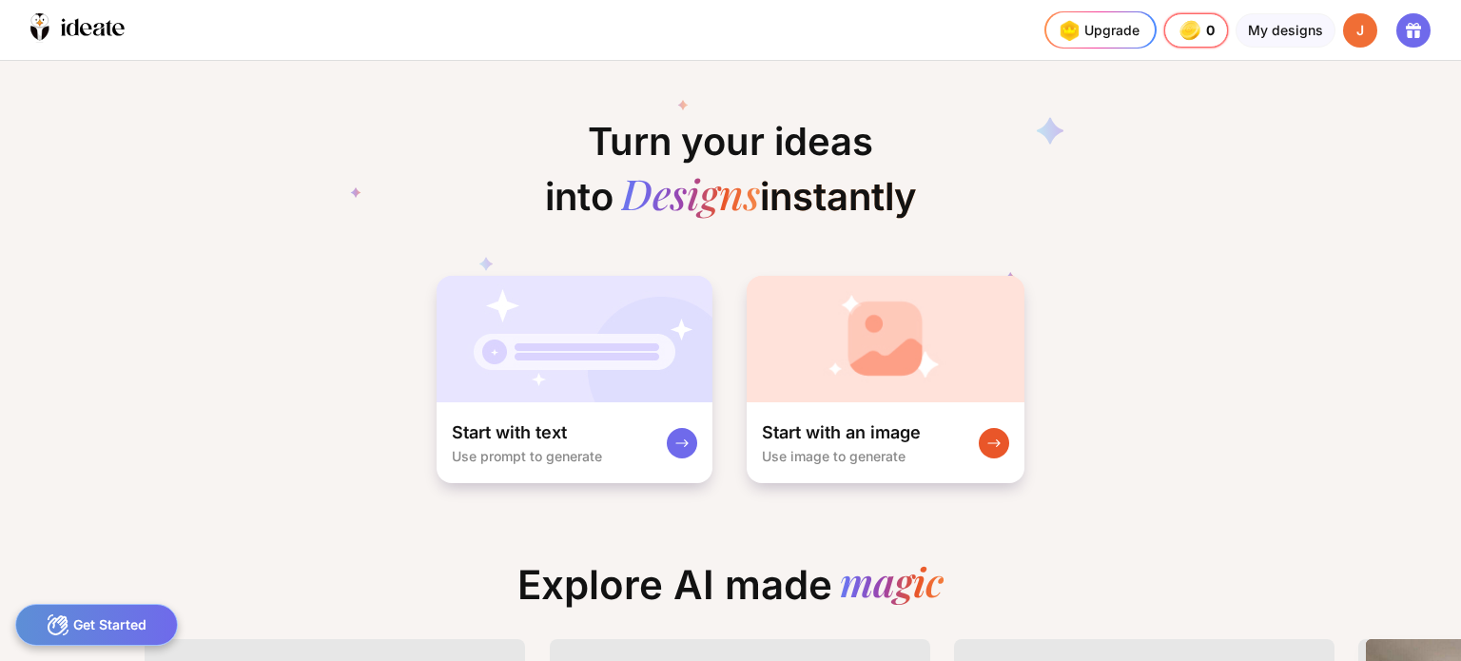
scroll to position [0, 15]
drag, startPoint x: 1455, startPoint y: 142, endPoint x: 1444, endPoint y: 206, distance: 65.5
click at [1444, 206] on div "Turn your ideas into Designs instantly Start with text Use prompt to generate S…" at bounding box center [730, 273] width 1461 height 424
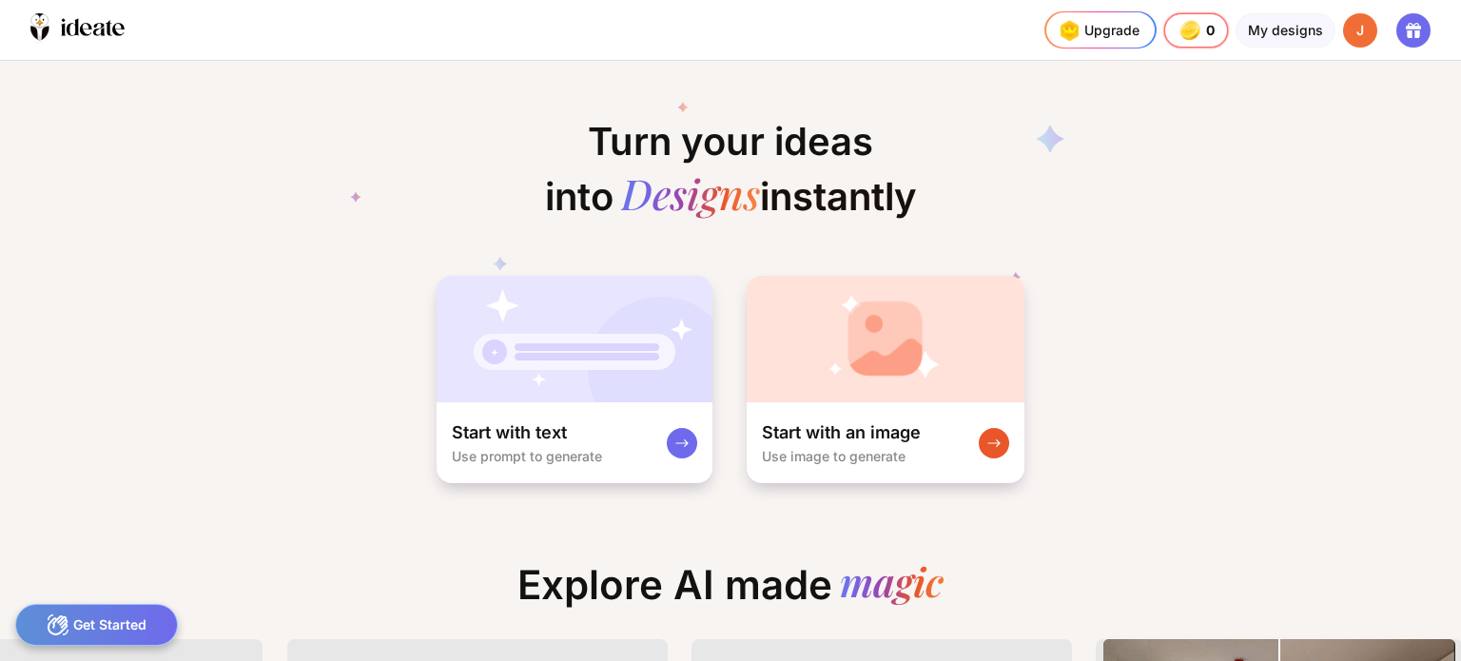
click at [1392, 220] on div "Turn your ideas into Designs instantly Start with text Use prompt to generate S…" at bounding box center [730, 273] width 1461 height 424
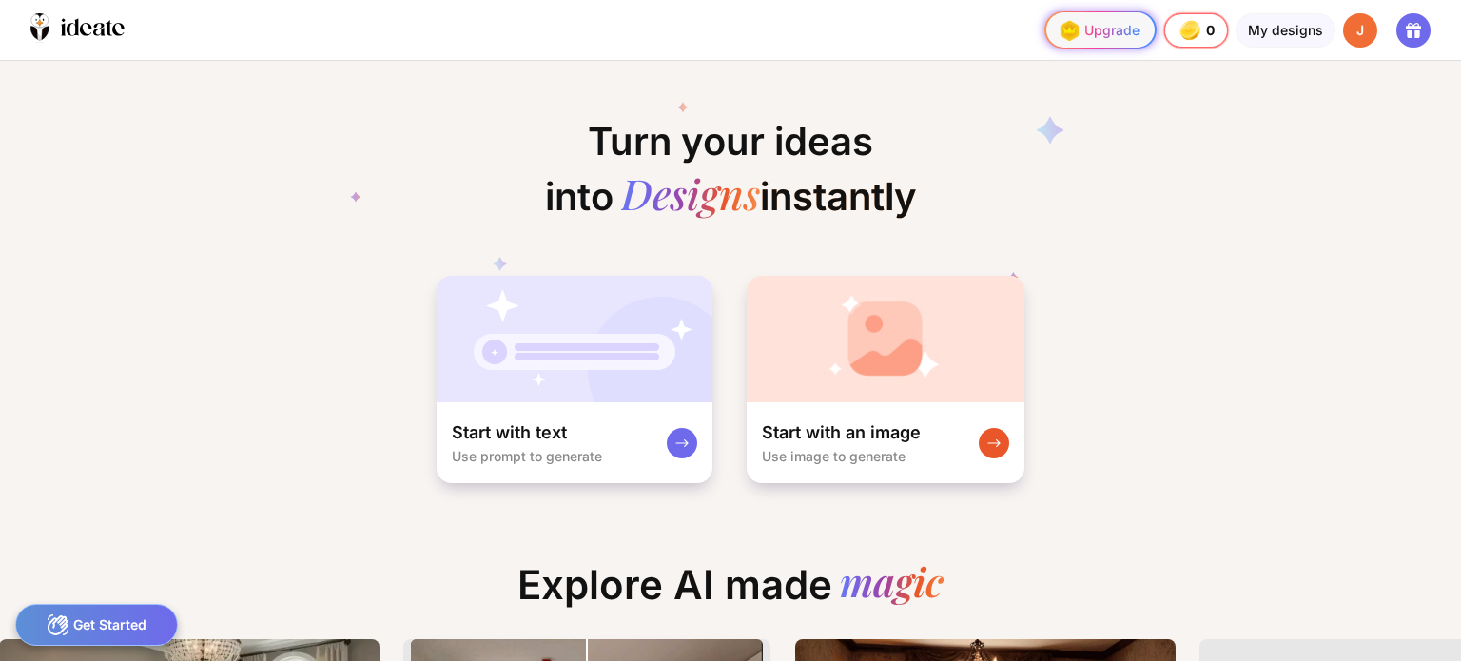
click at [1103, 36] on div "Upgrade" at bounding box center [1097, 30] width 86 height 30
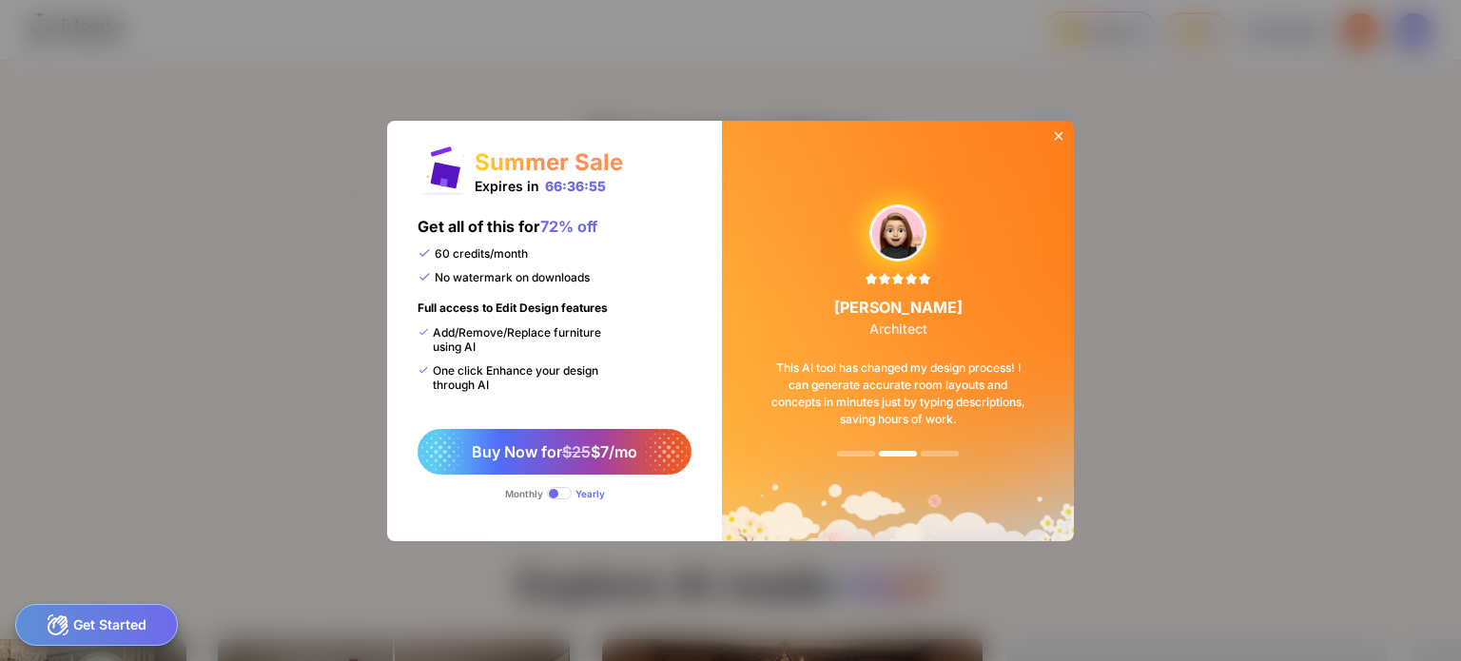
click at [1057, 134] on icon at bounding box center [1059, 135] width 9 height 9
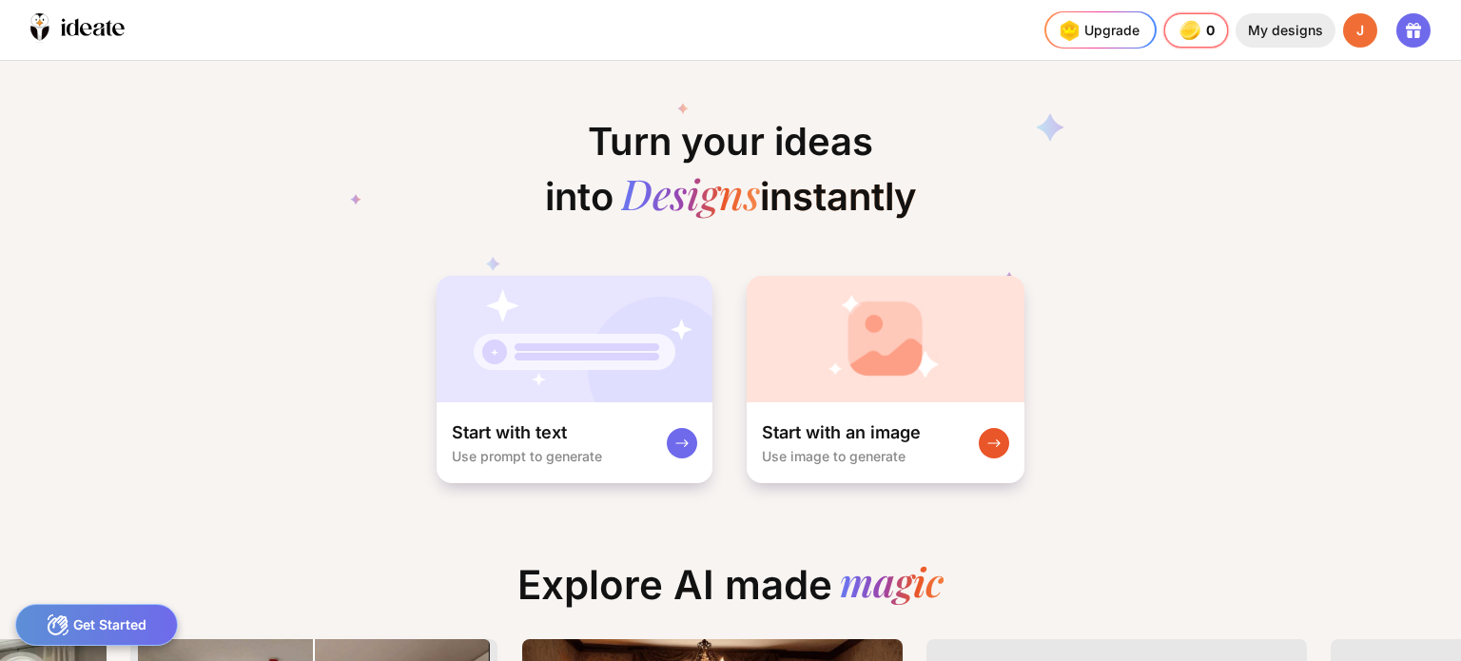
click at [1274, 31] on div "My designs" at bounding box center [1285, 30] width 100 height 34
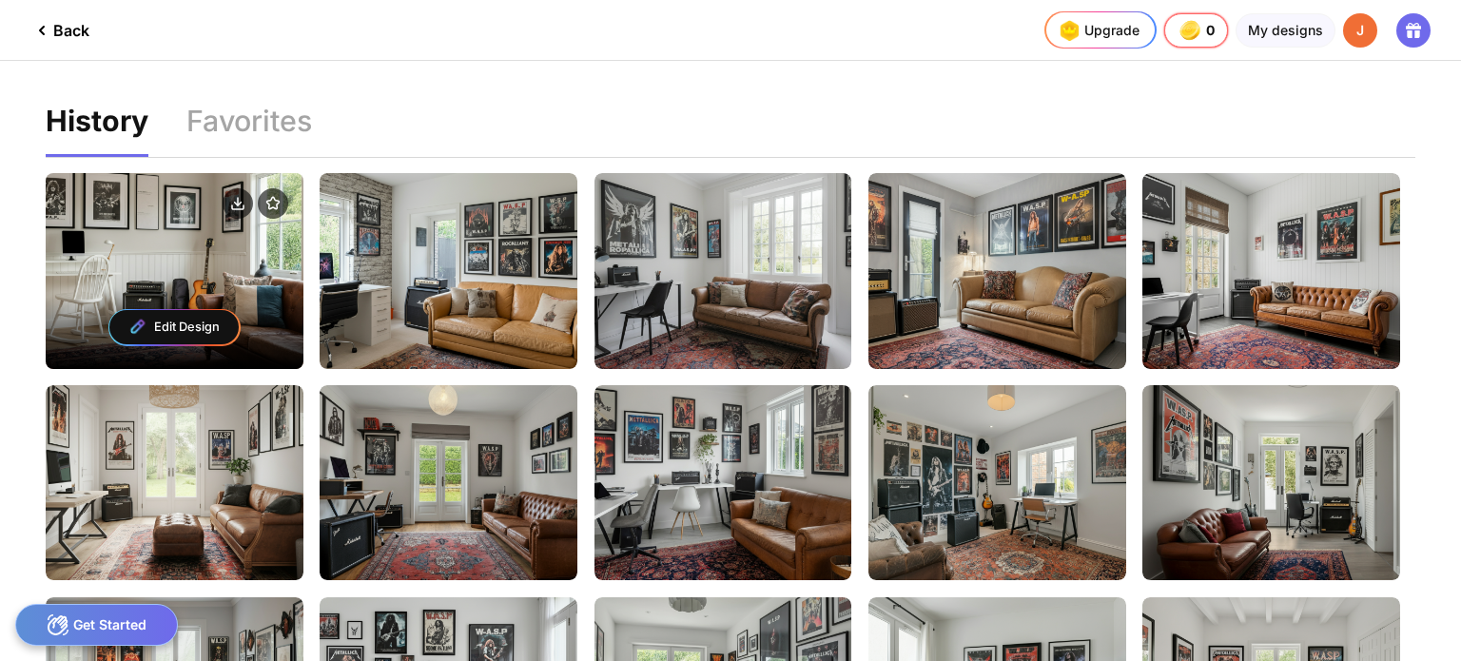
click at [122, 222] on div at bounding box center [175, 205] width 258 height 65
click at [221, 223] on div at bounding box center [175, 205] width 258 height 65
click at [218, 252] on div "Edit Design" at bounding box center [175, 270] width 258 height 195
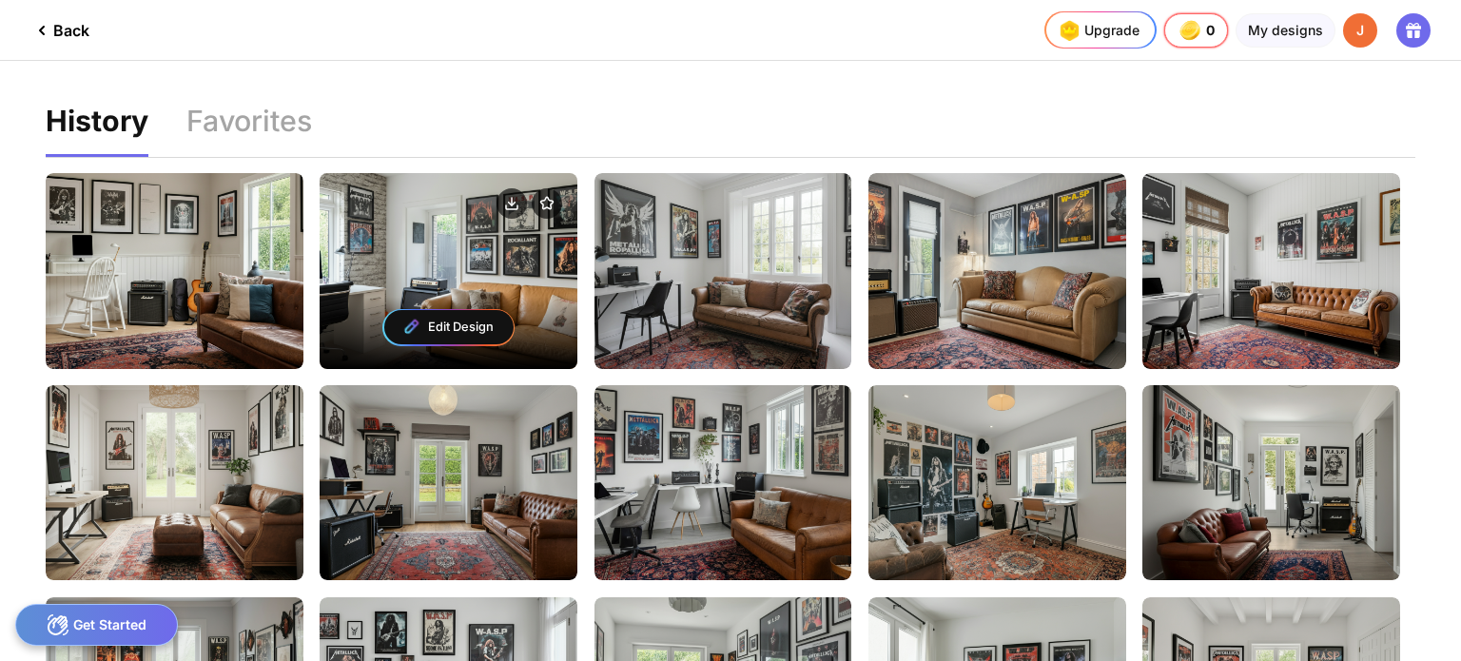
click at [511, 264] on div "Edit Design" at bounding box center [449, 270] width 258 height 195
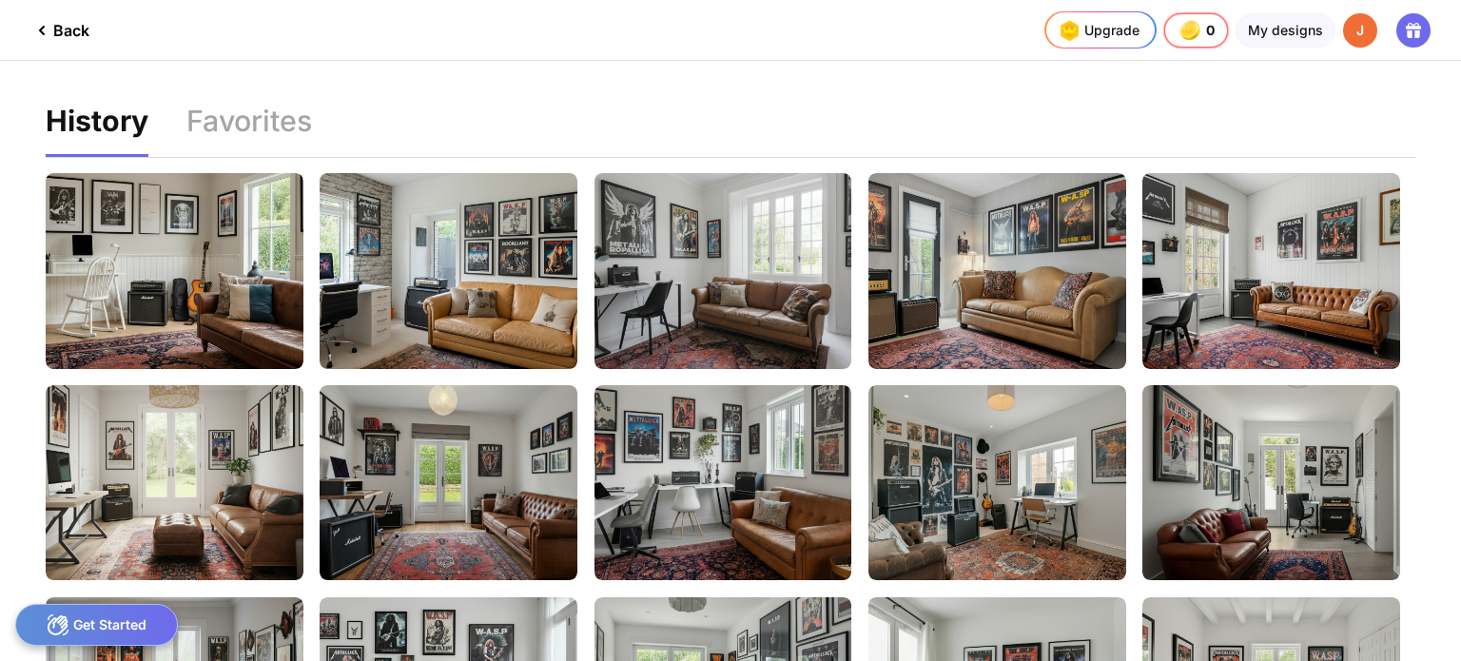
click at [1450, 319] on div "History Favorites Edit Design Edit Design Edit Design Edit Design Edit Design E…" at bounding box center [730, 430] width 1461 height 738
click at [655, 621] on div at bounding box center [723, 629] width 258 height 65
drag, startPoint x: 1460, startPoint y: 81, endPoint x: 1383, endPoint y: 592, distance: 517.4
click at [1383, 592] on div "History Favorites Edit Design Edit Design Edit Design Edit Design Edit Design E…" at bounding box center [730, 430] width 1461 height 738
click at [247, 129] on div "Favorites" at bounding box center [249, 132] width 126 height 50
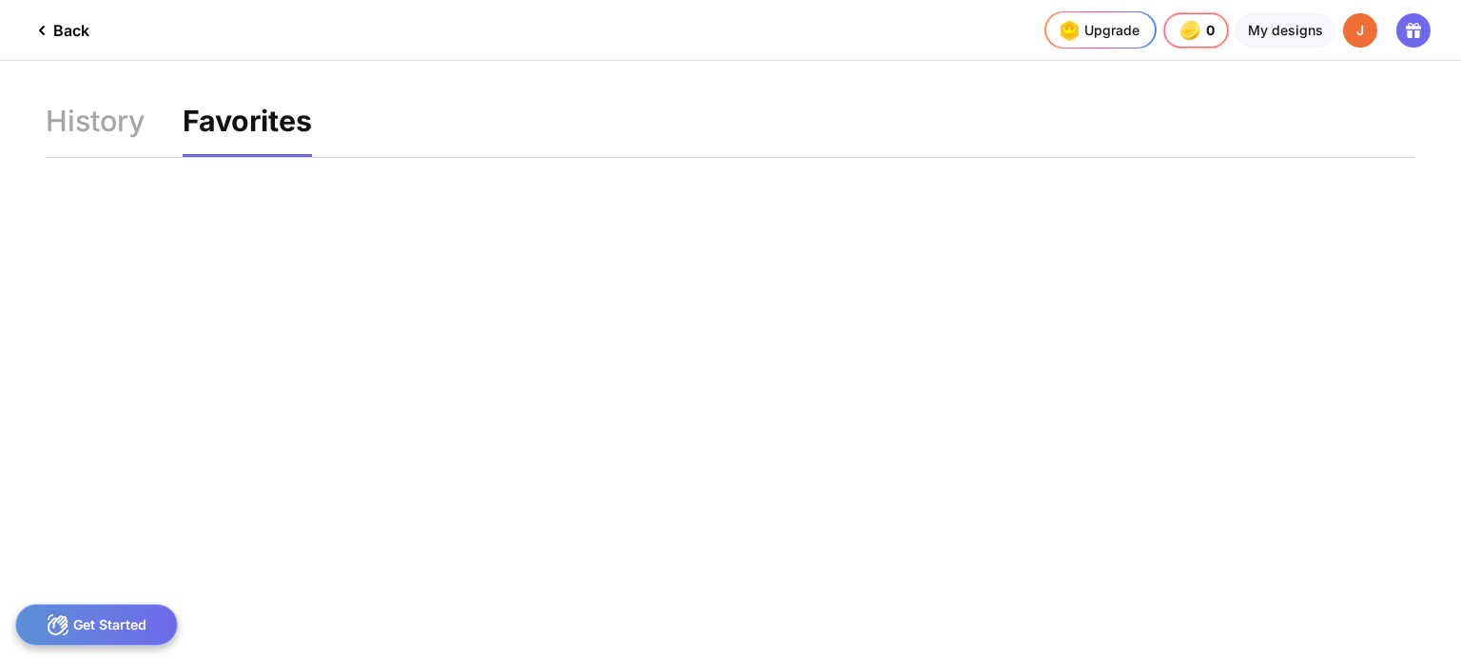
click at [68, 30] on div "Back" at bounding box center [59, 30] width 59 height 23
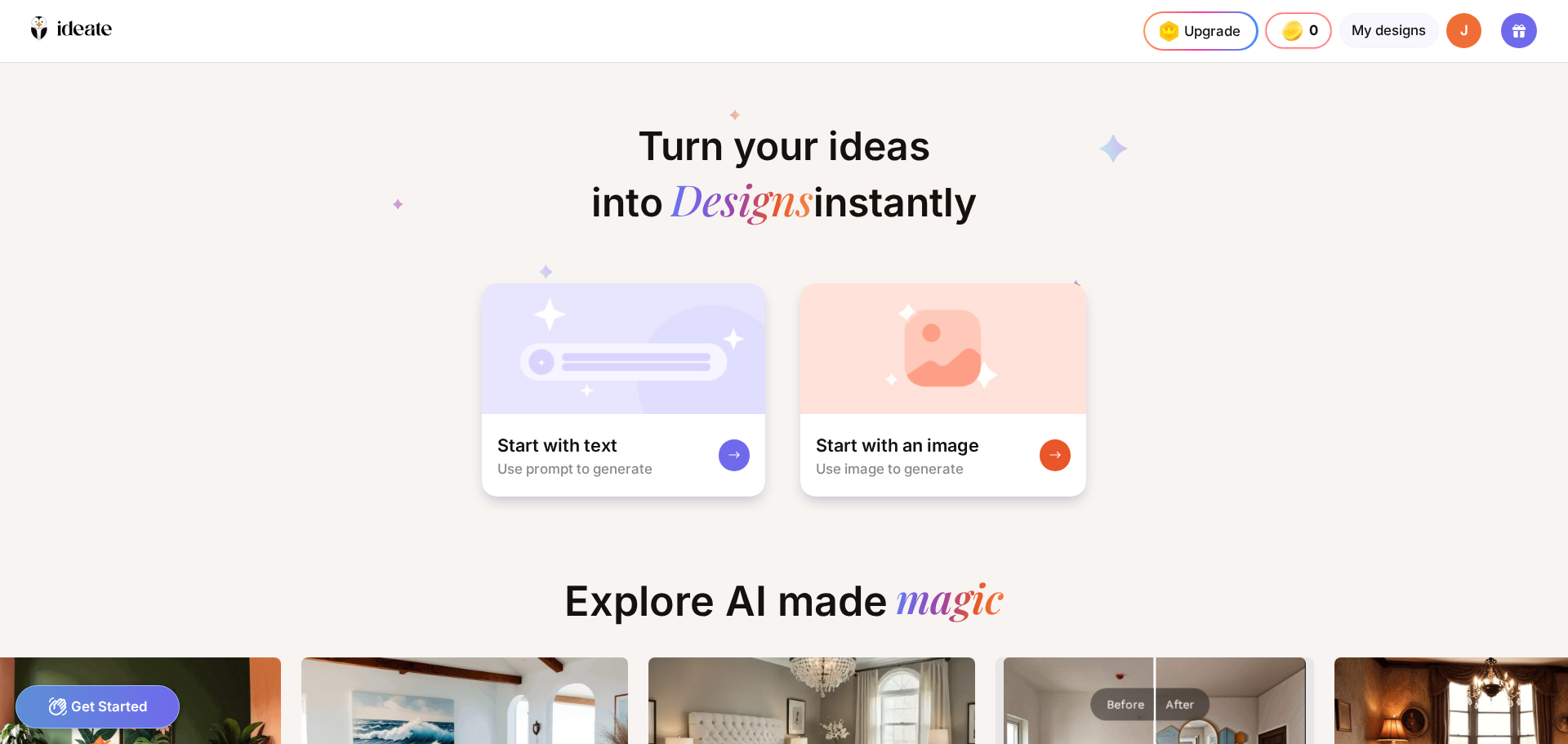
scroll to position [0, 158]
